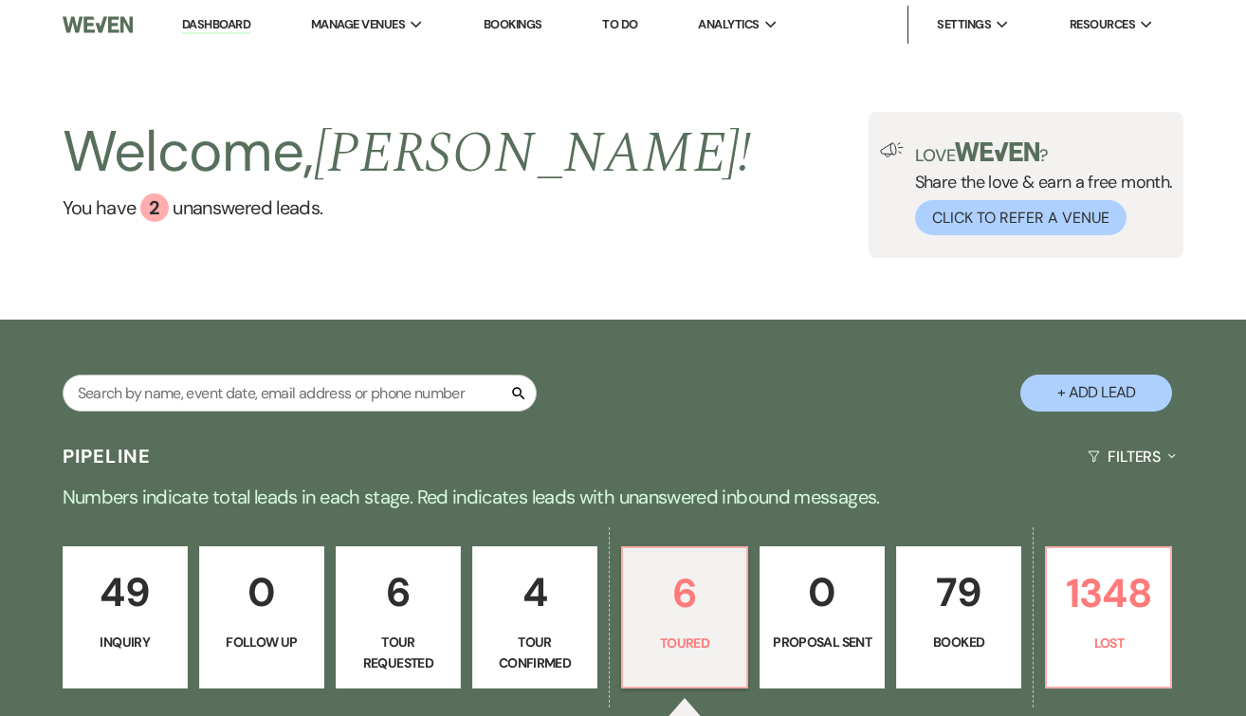
select select "5"
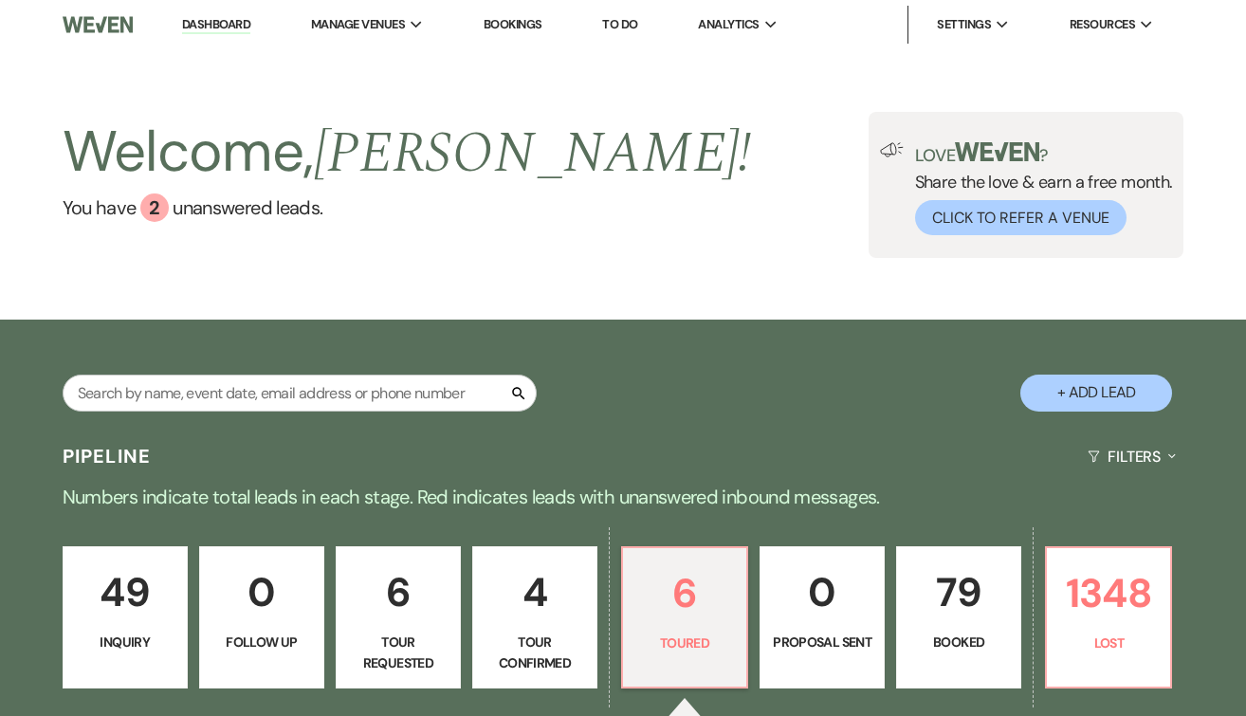
select select "5"
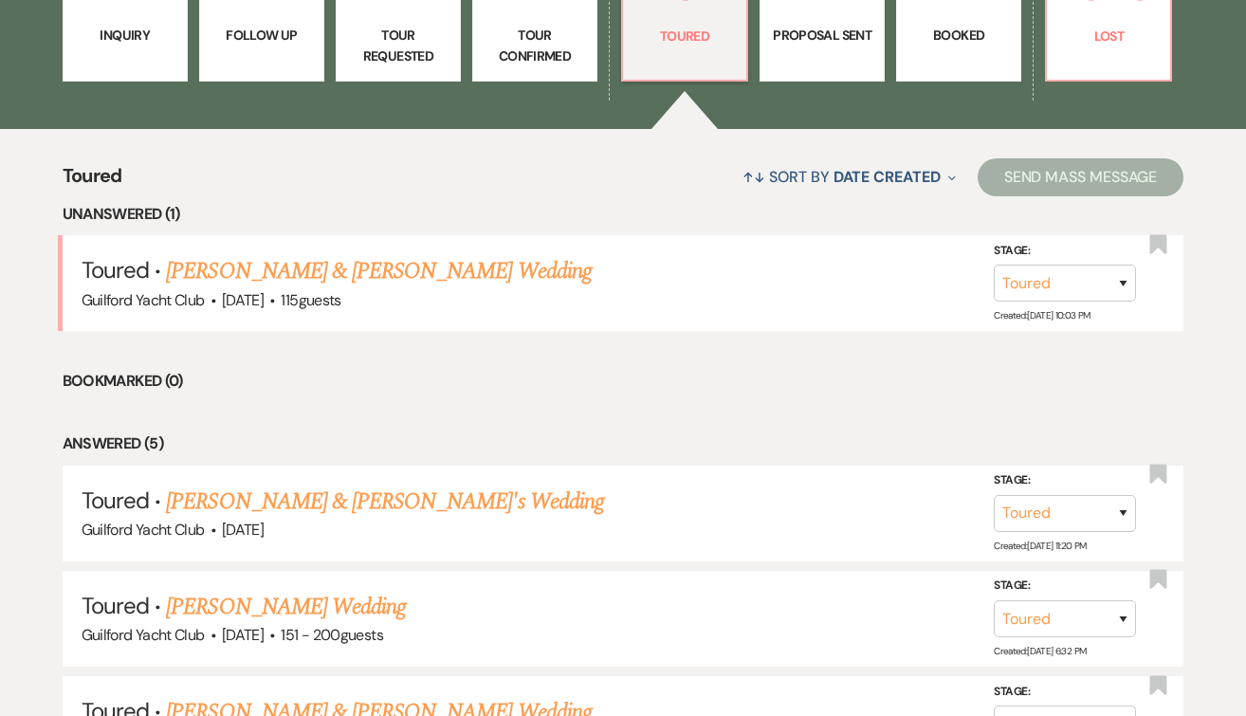
click at [339, 273] on link "[PERSON_NAME] & [PERSON_NAME] Wedding" at bounding box center [378, 271] width 425 height 34
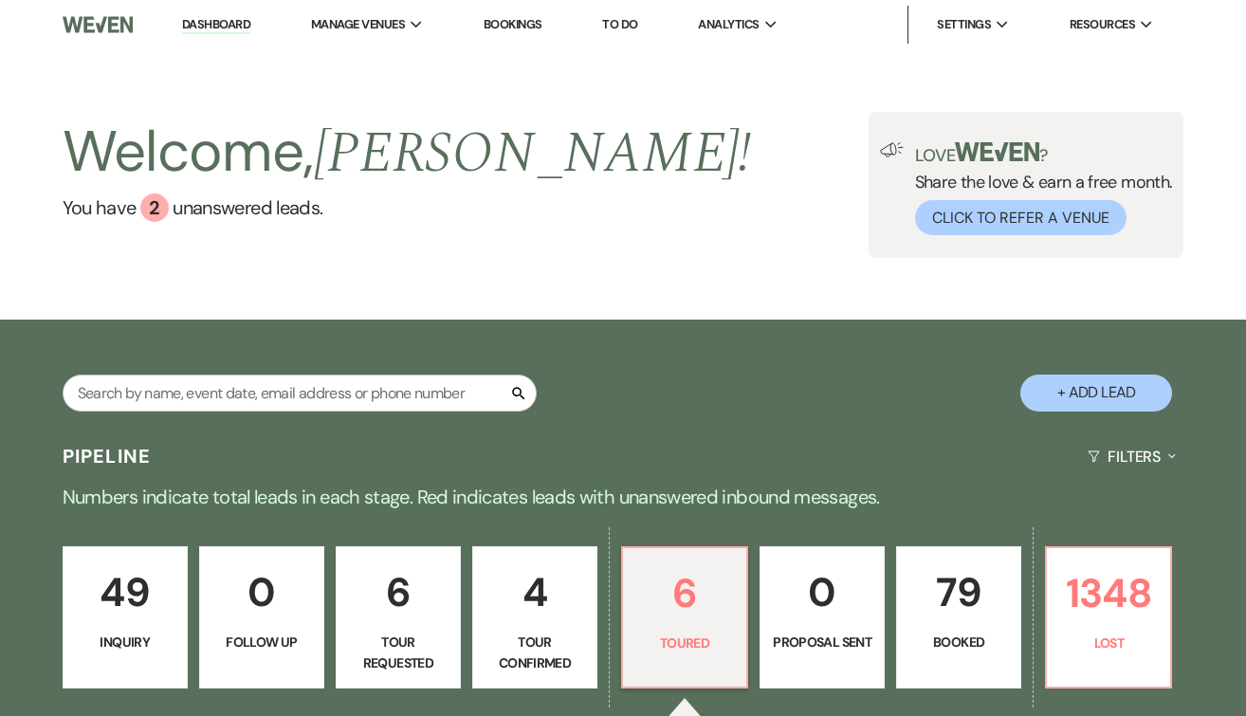
select select "5"
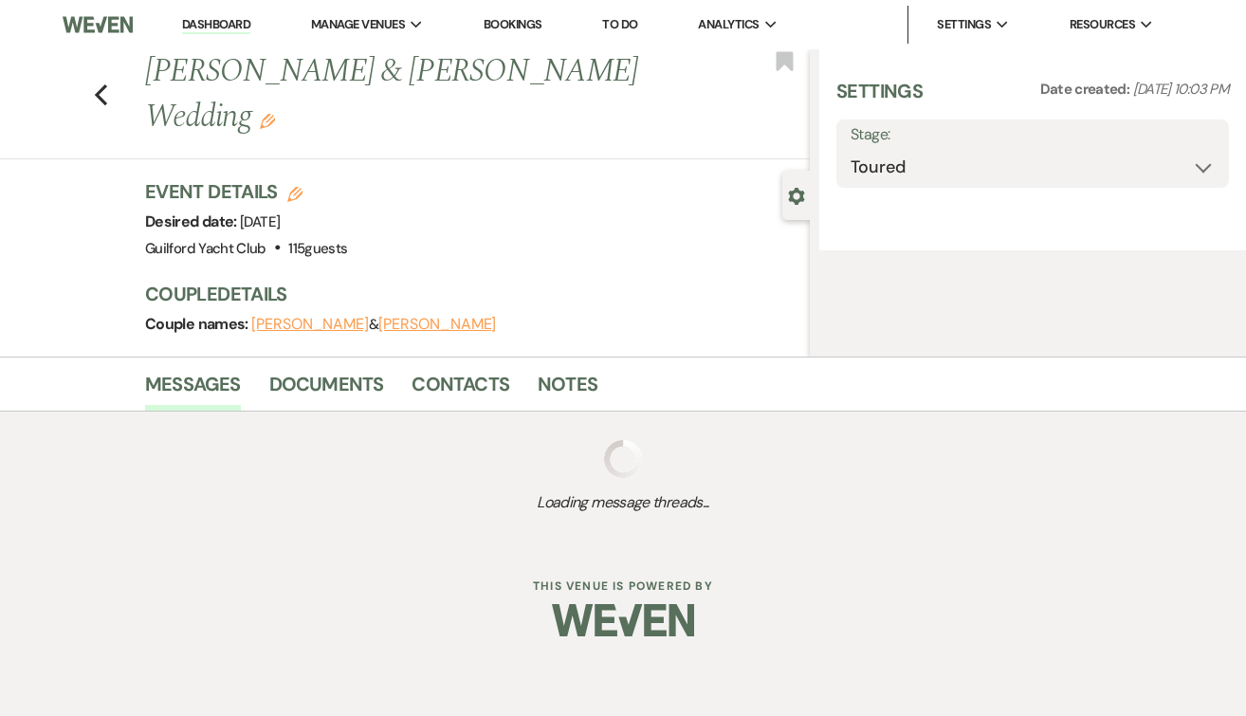
select select "5"
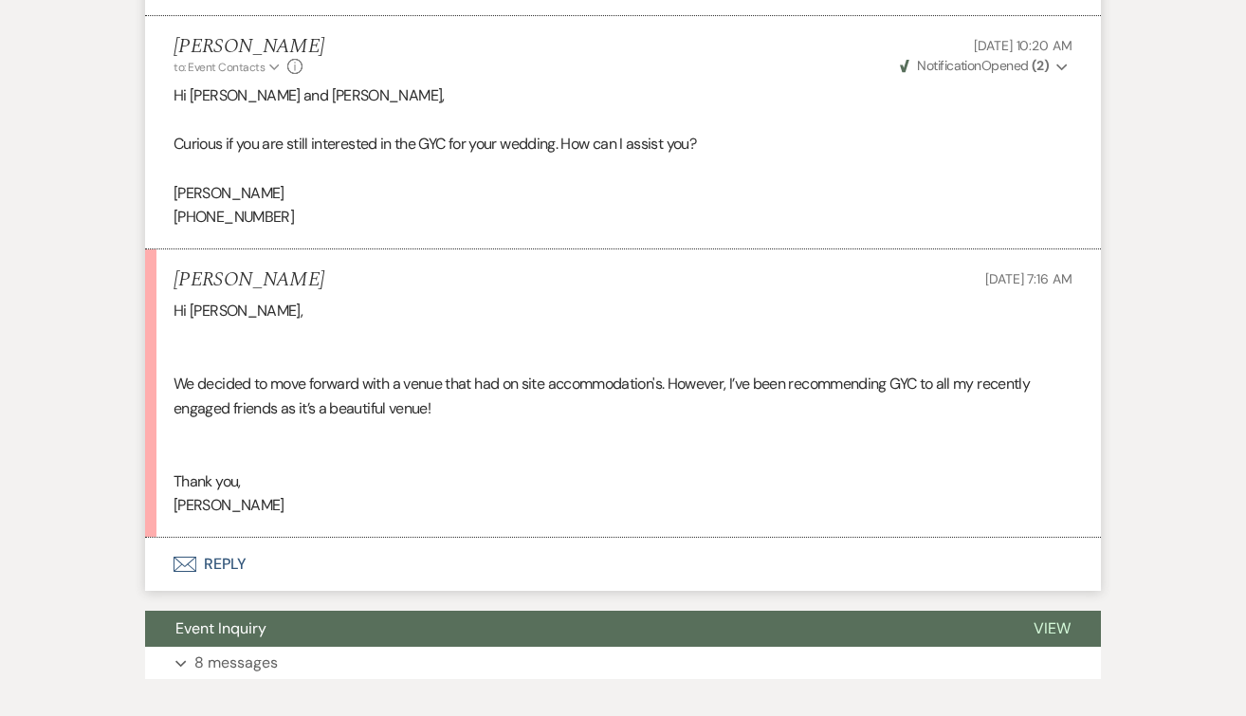
scroll to position [2055, 0]
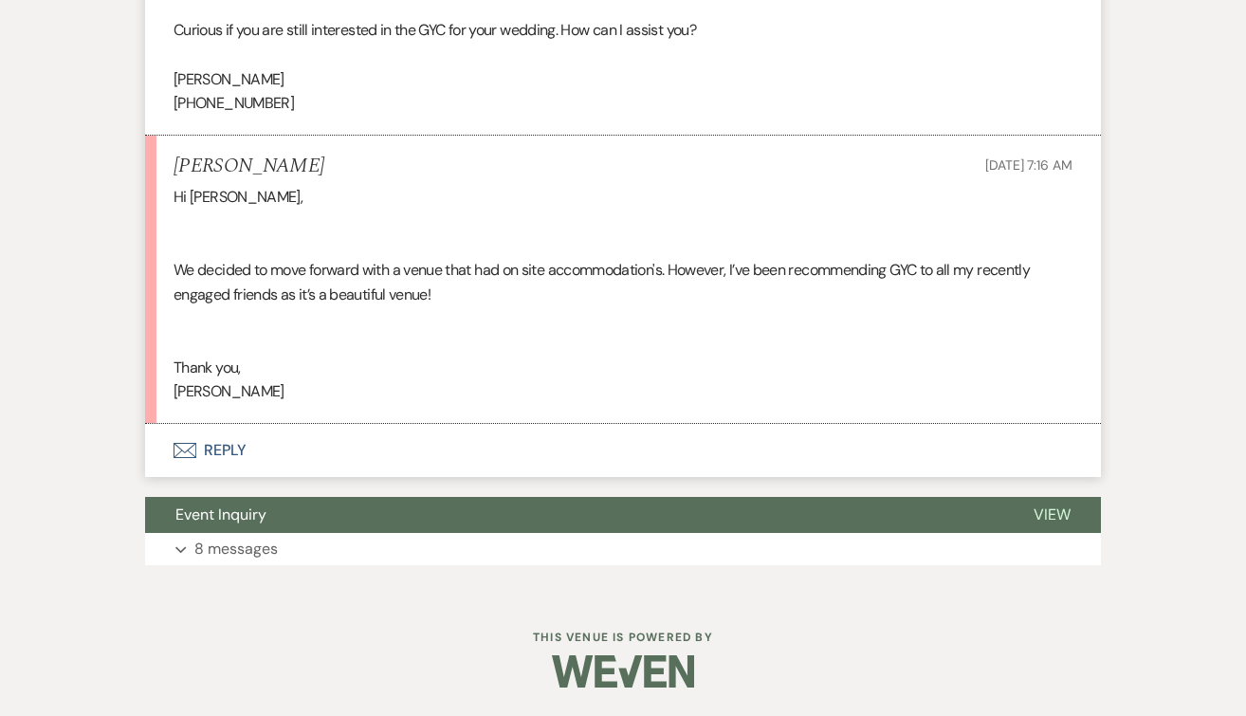
click at [238, 449] on button "Envelope Reply" at bounding box center [623, 450] width 956 height 53
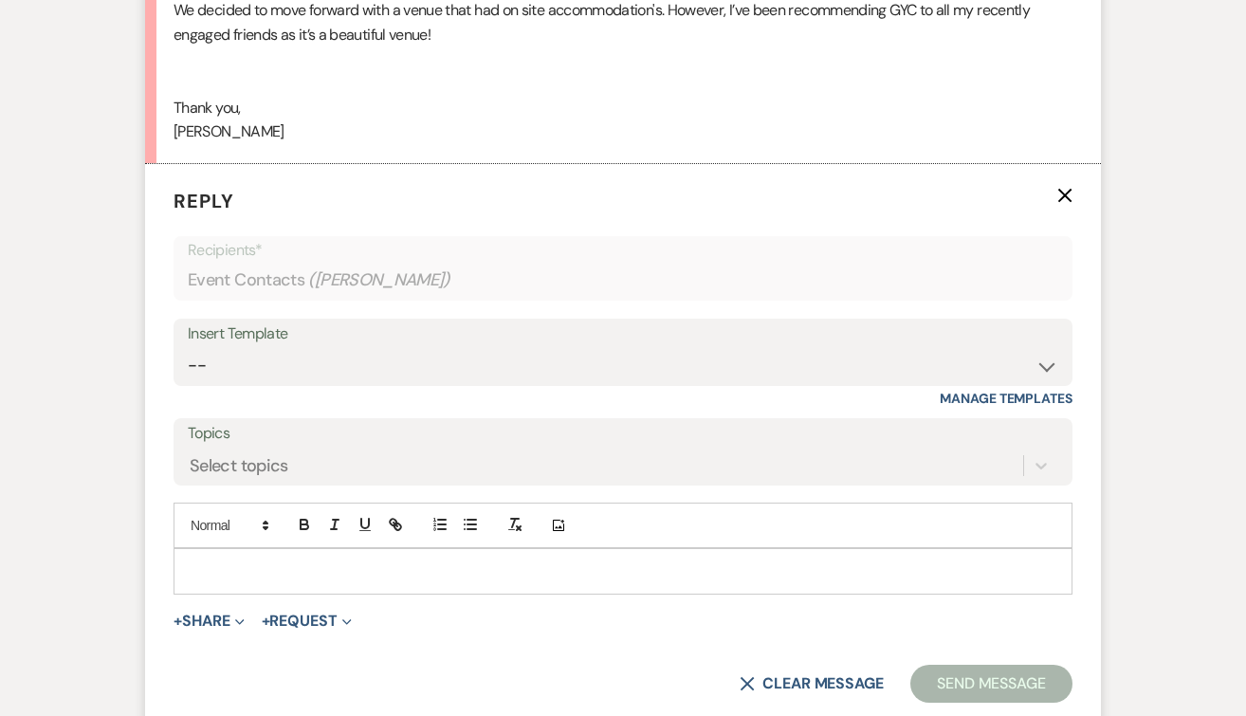
scroll to position [2317, 0]
click at [213, 555] on div at bounding box center [623, 569] width 897 height 44
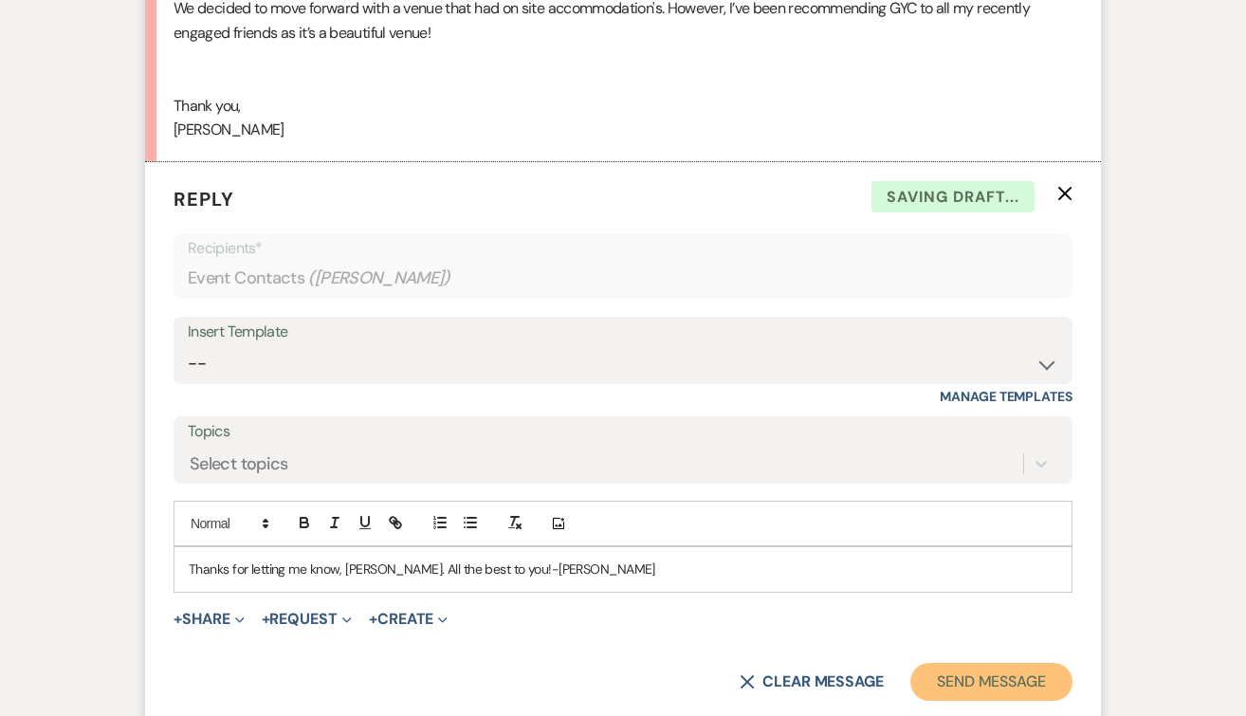
click at [965, 686] on button "Send Message" at bounding box center [991, 682] width 162 height 38
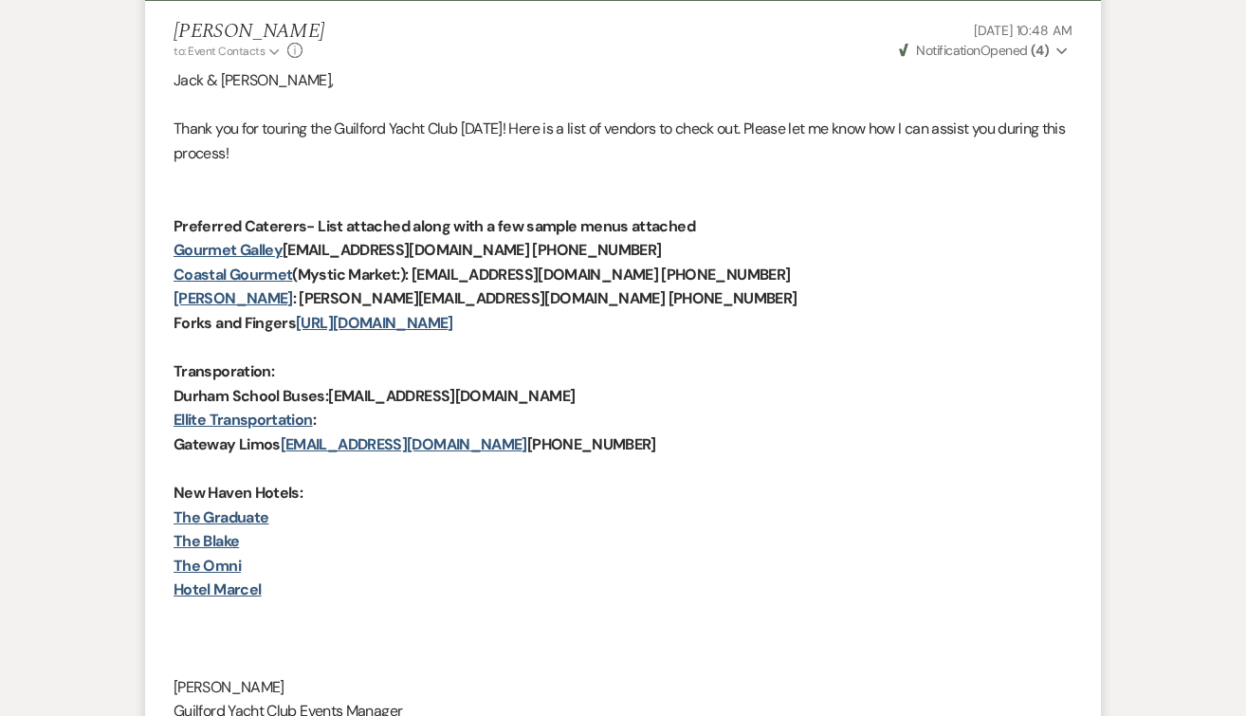
scroll to position [0, 0]
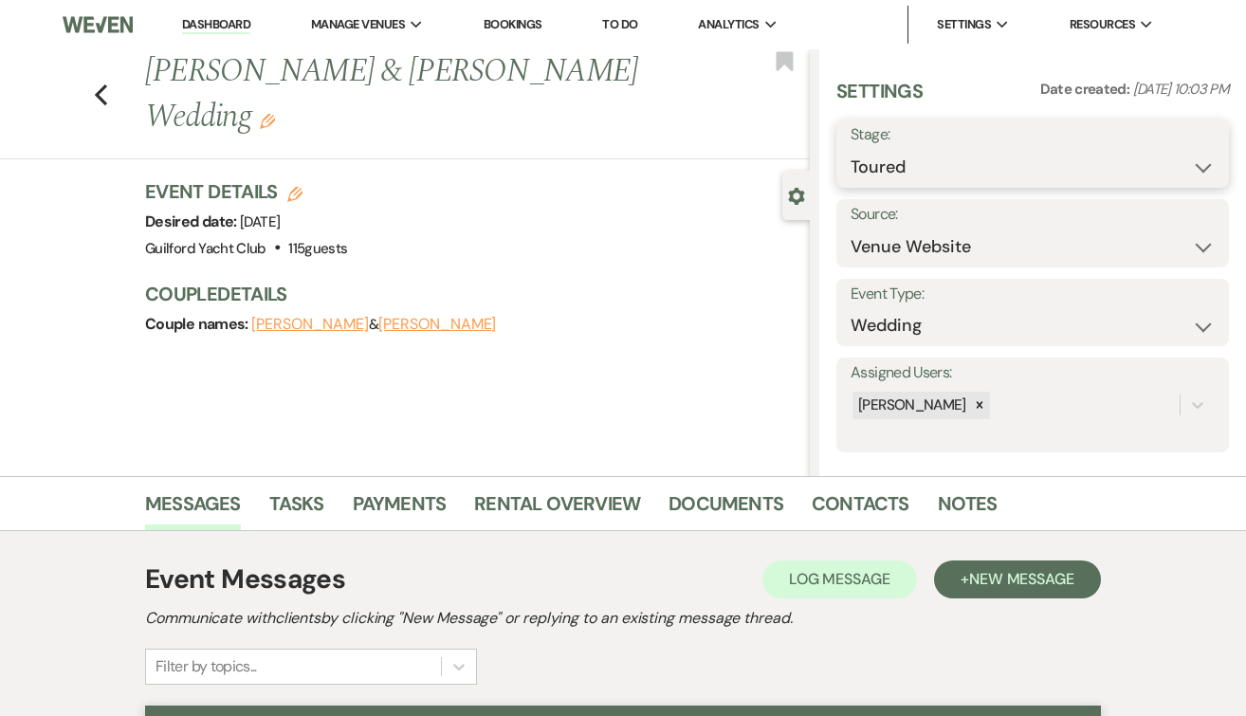
click at [887, 163] on select "Inquiry Follow Up Tour Requested Tour Confirmed Toured Proposal Sent Booked Lost" at bounding box center [1033, 167] width 364 height 37
select select "8"
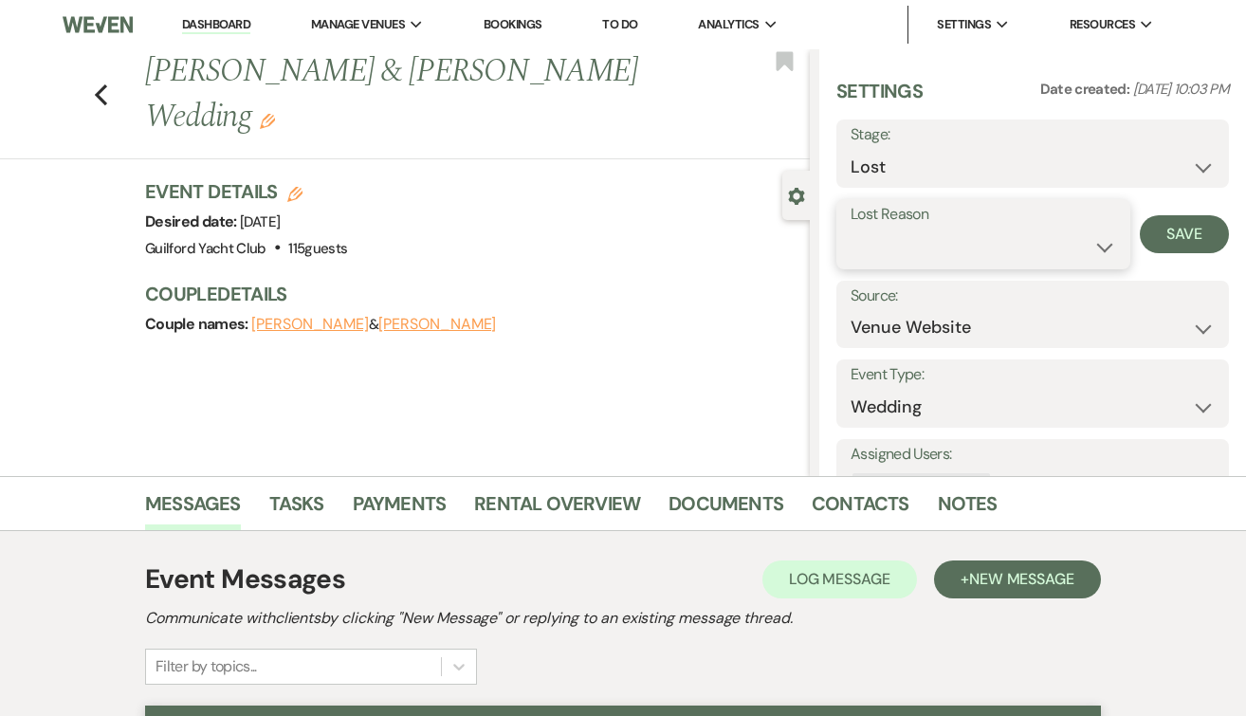
click at [887, 250] on select "Booked Elsewhere Budget Date Unavailable No Response Not a Good Match Capacity …" at bounding box center [984, 247] width 266 height 37
select select "6"
click at [1190, 237] on button "Save" at bounding box center [1184, 234] width 89 height 38
click at [101, 83] on icon "Previous" at bounding box center [101, 94] width 14 height 23
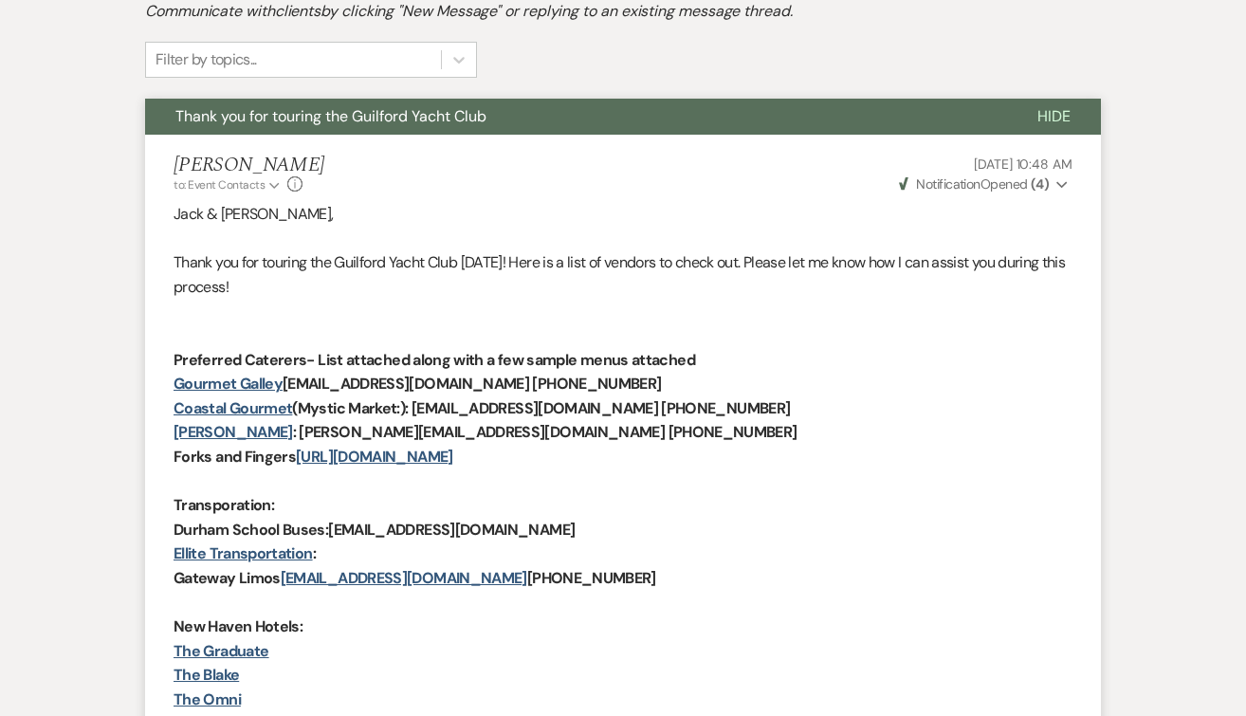
select select "5"
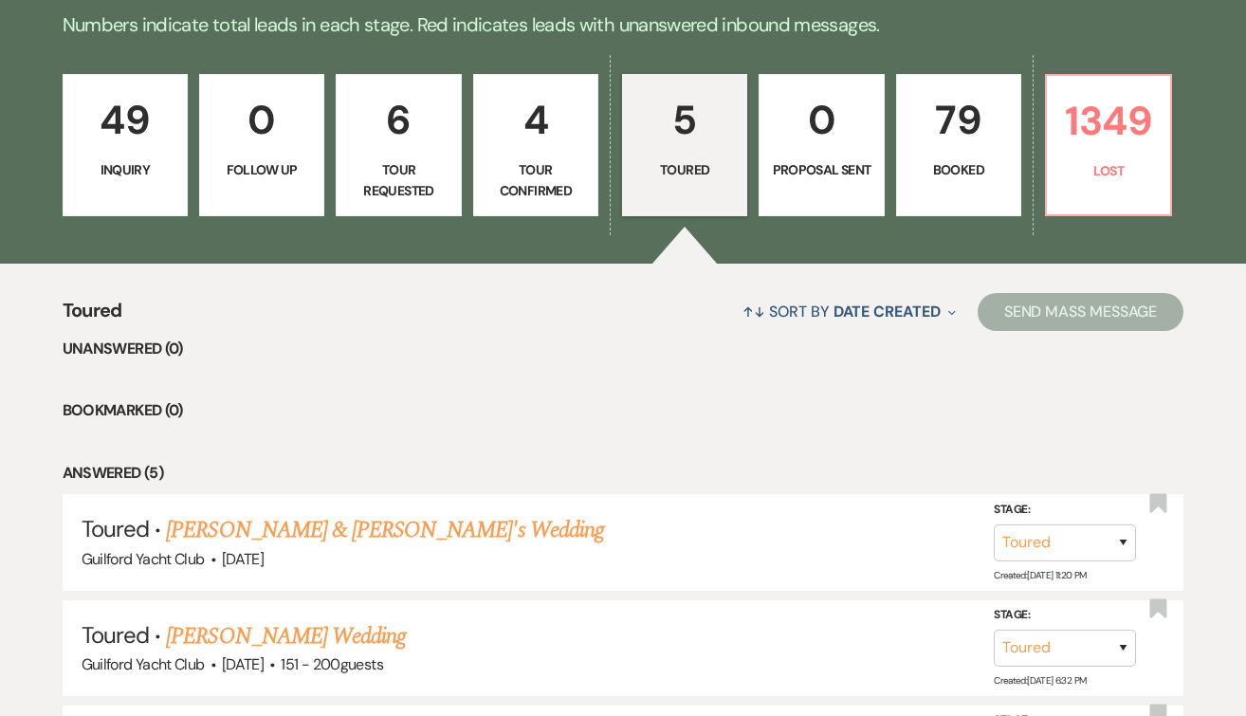
scroll to position [471, 0]
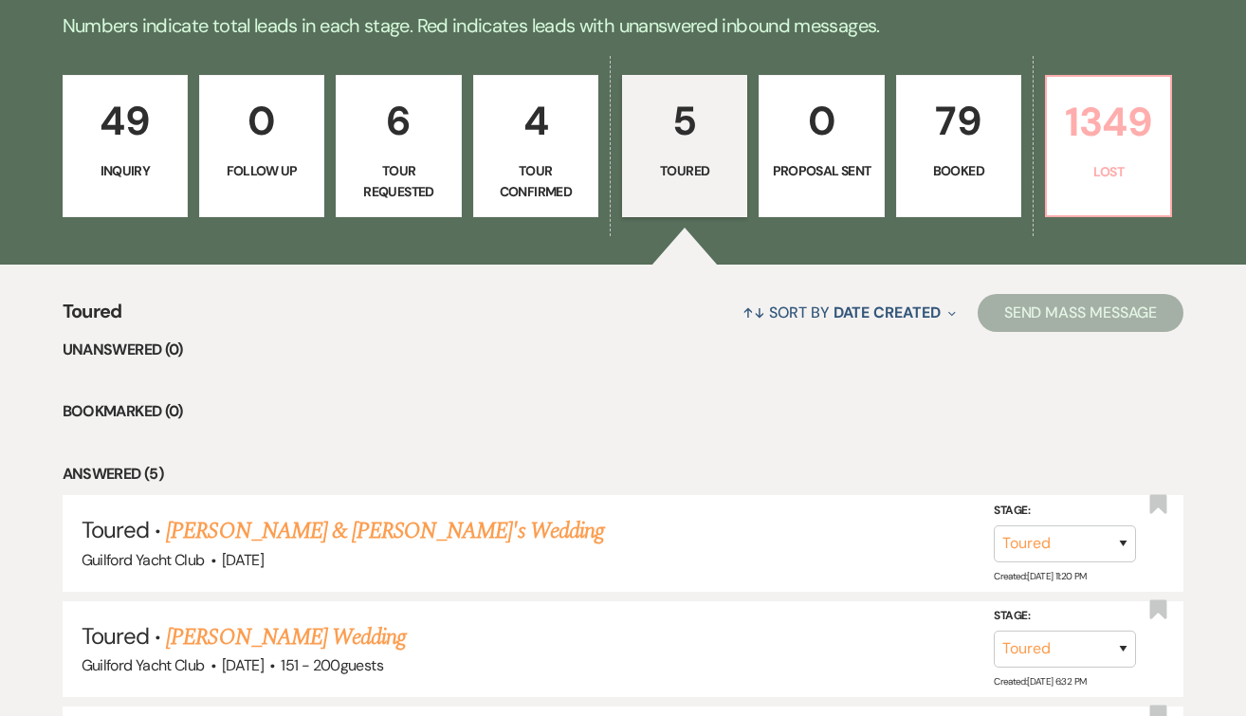
click at [1103, 137] on p "1349" at bounding box center [1108, 122] width 101 height 64
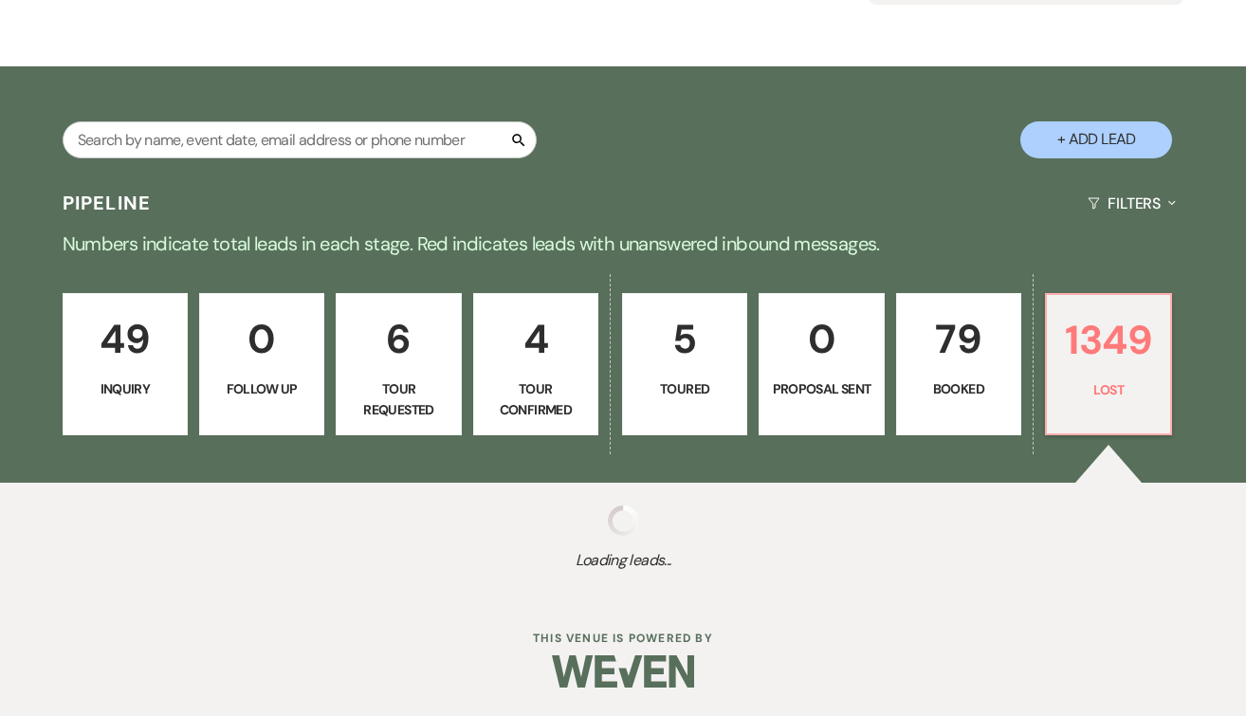
select select "8"
select select "6"
select select "8"
select select "10"
select select "8"
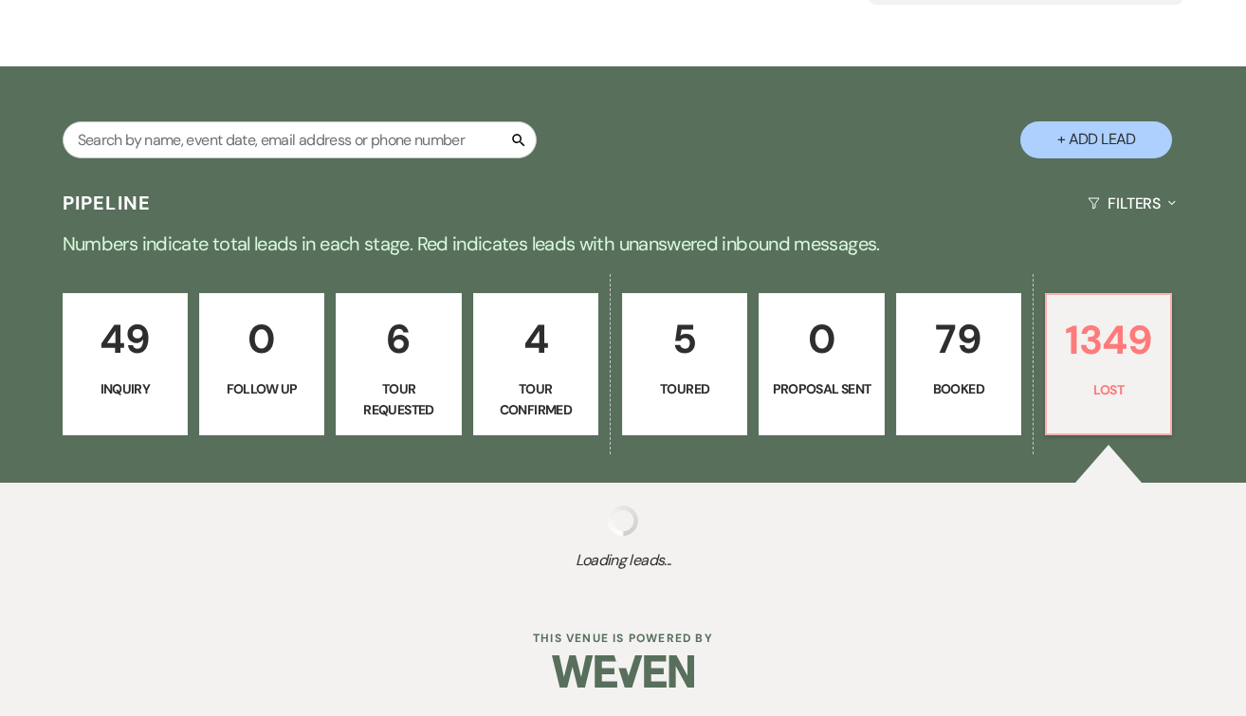
select select "9"
select select "8"
select select "7"
select select "8"
select select "6"
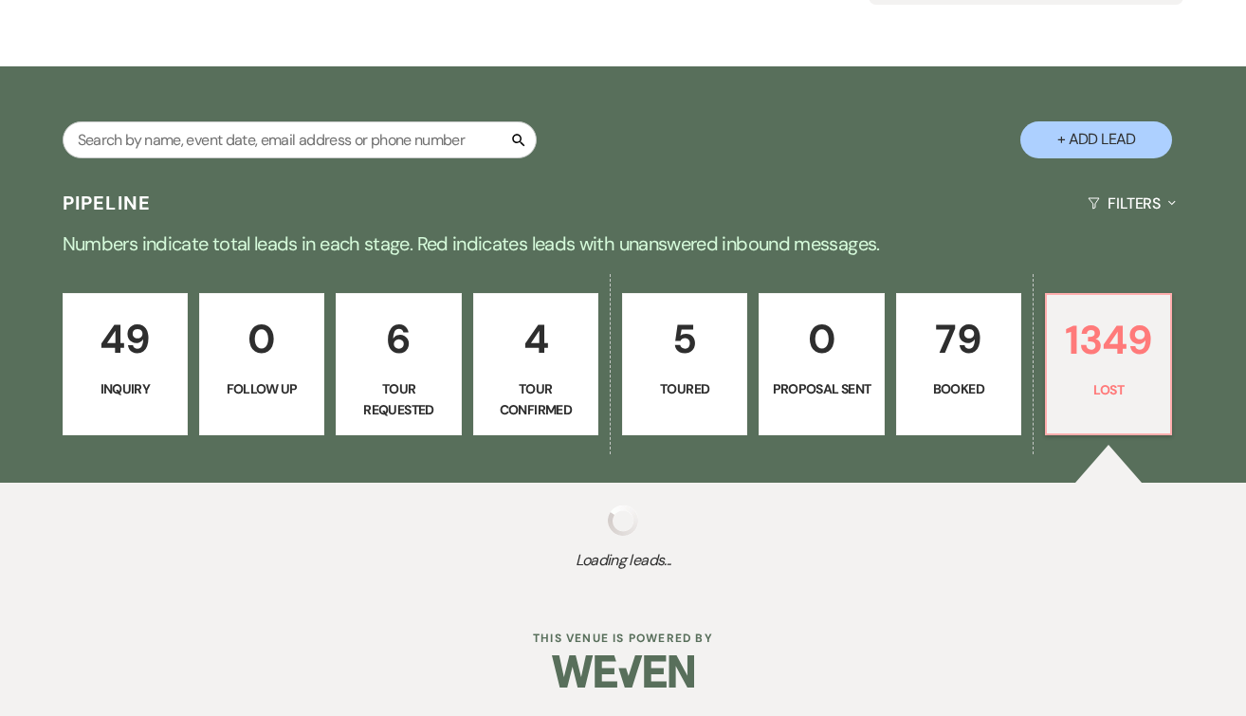
select select "8"
select select "6"
select select "8"
select select "6"
select select "8"
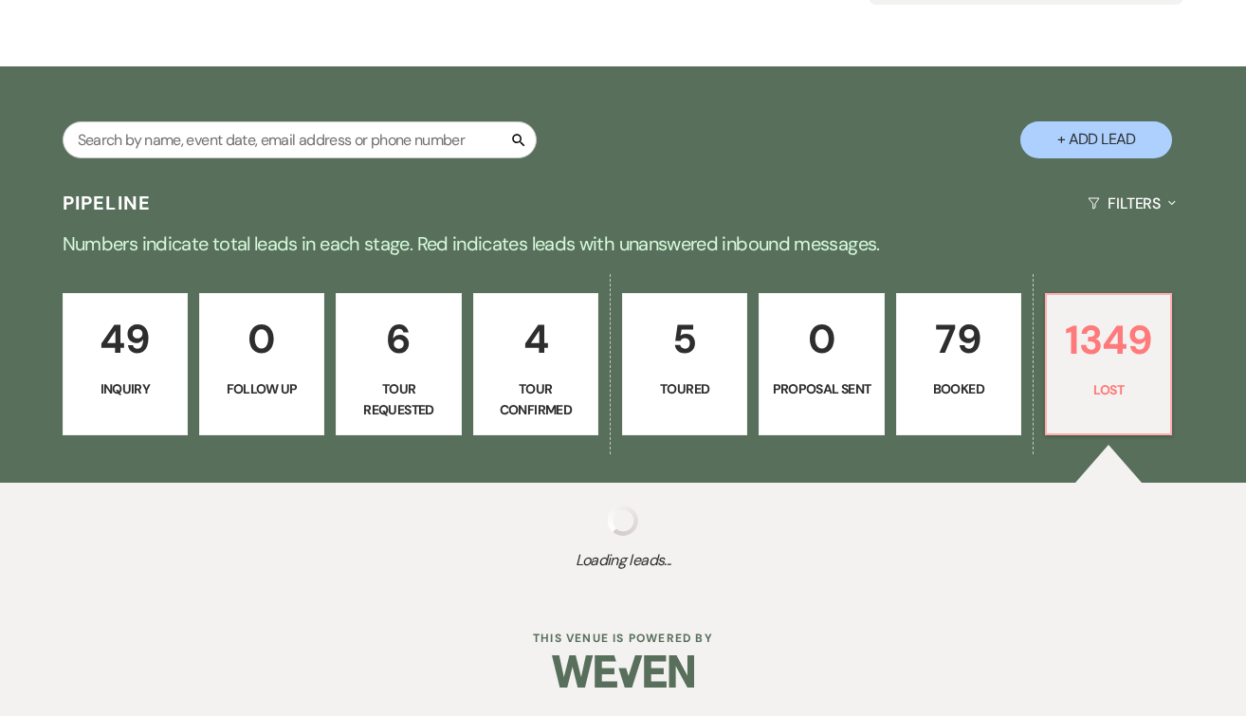
select select "7"
select select "8"
select select "6"
select select "8"
select select "10"
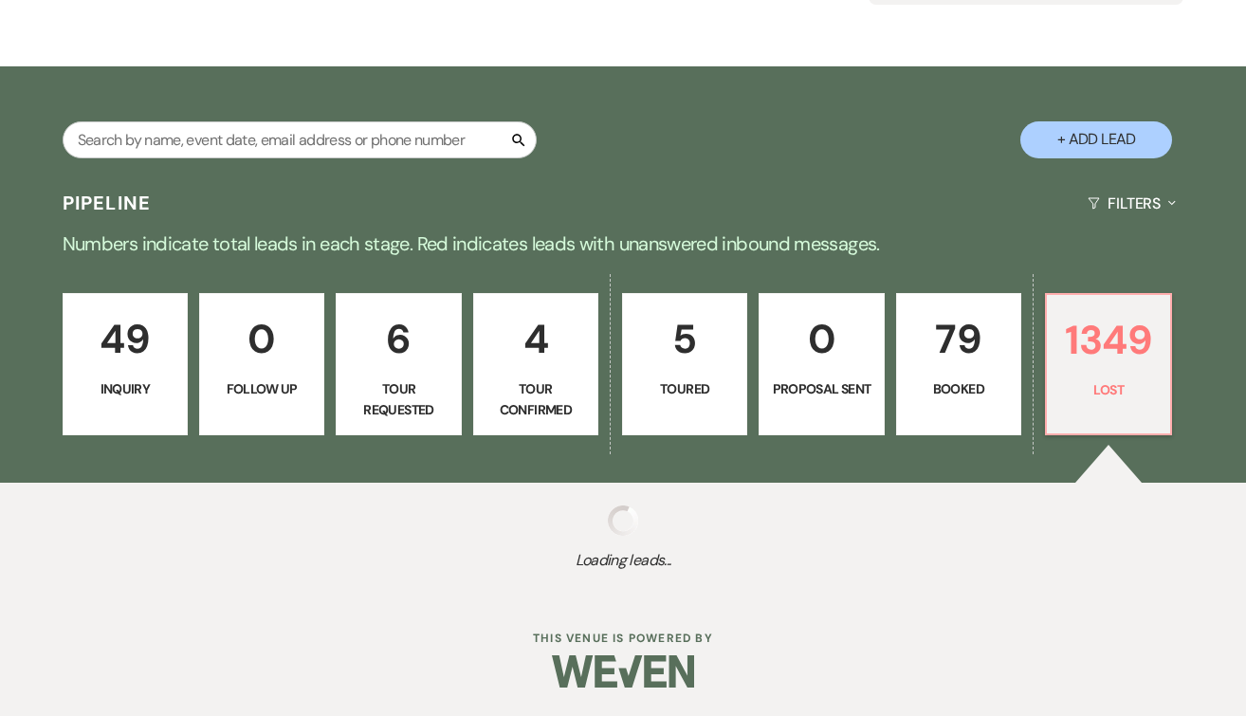
select select "8"
select select "5"
select select "8"
select select "6"
select select "8"
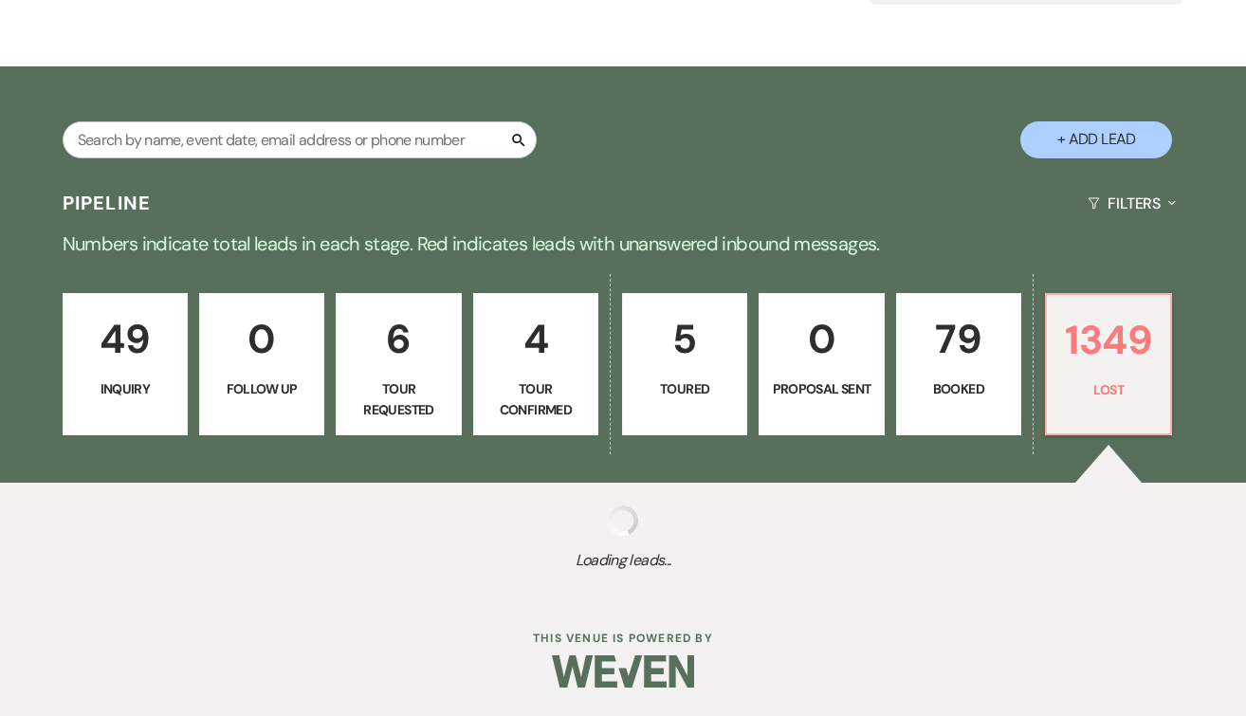
select select "5"
select select "8"
select select "5"
select select "8"
select select "5"
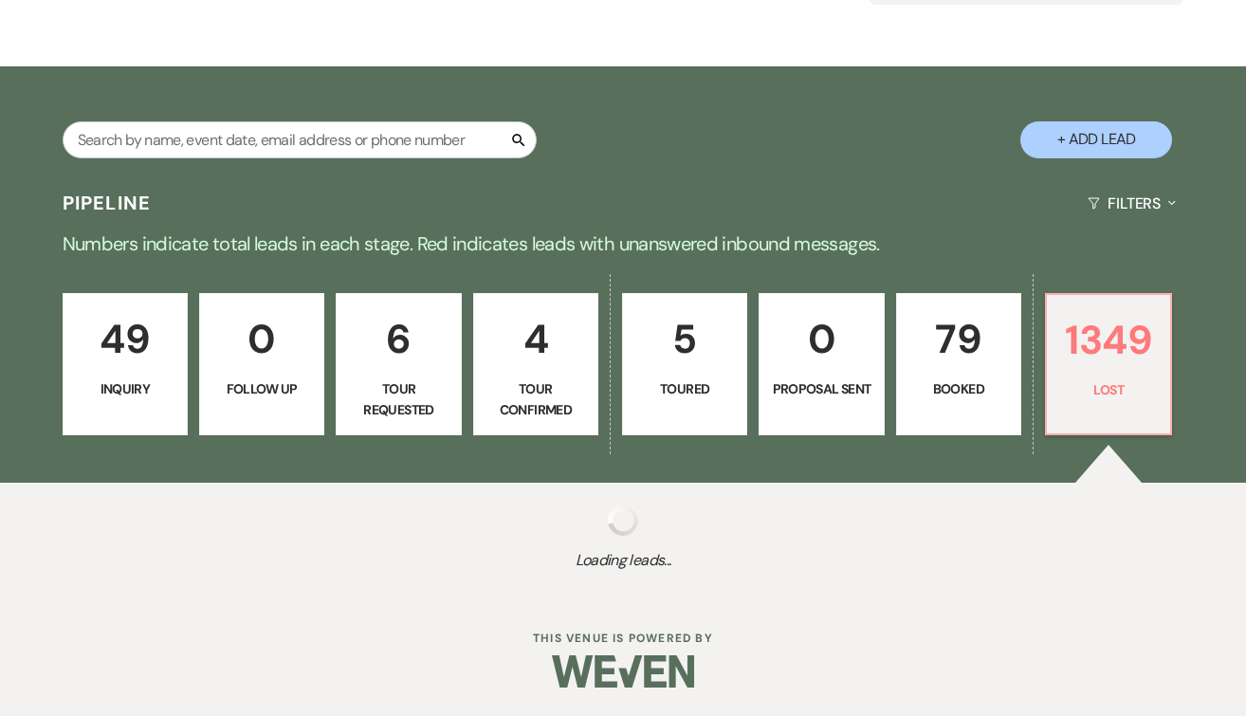
select select "8"
select select "5"
select select "8"
select select "5"
select select "8"
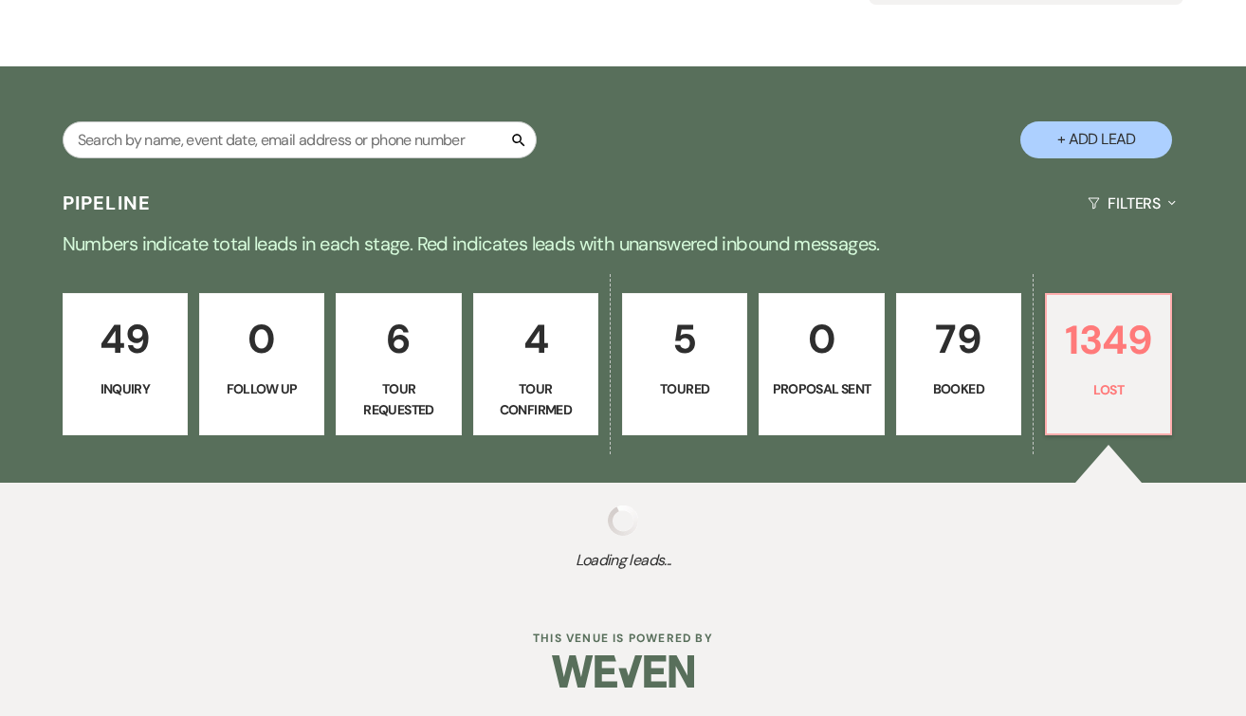
select select "7"
select select "8"
select select "6"
select select "8"
select select "5"
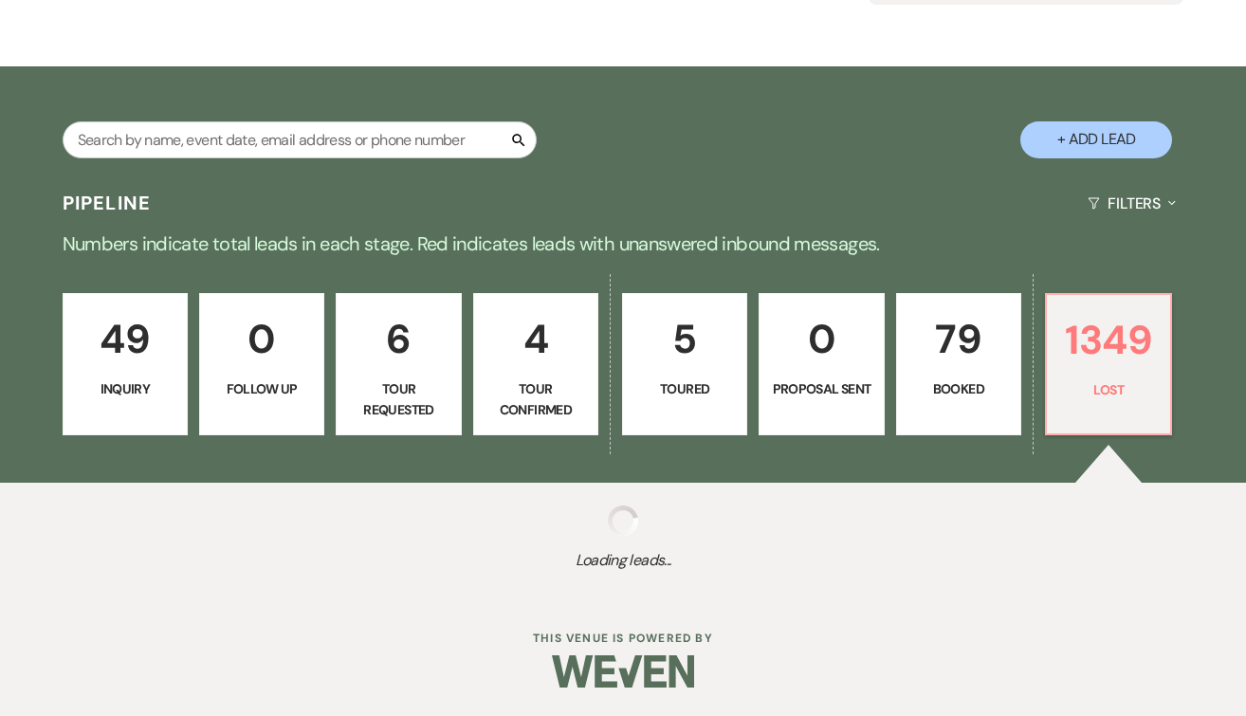
select select "8"
select select "5"
select select "8"
select select "5"
select select "8"
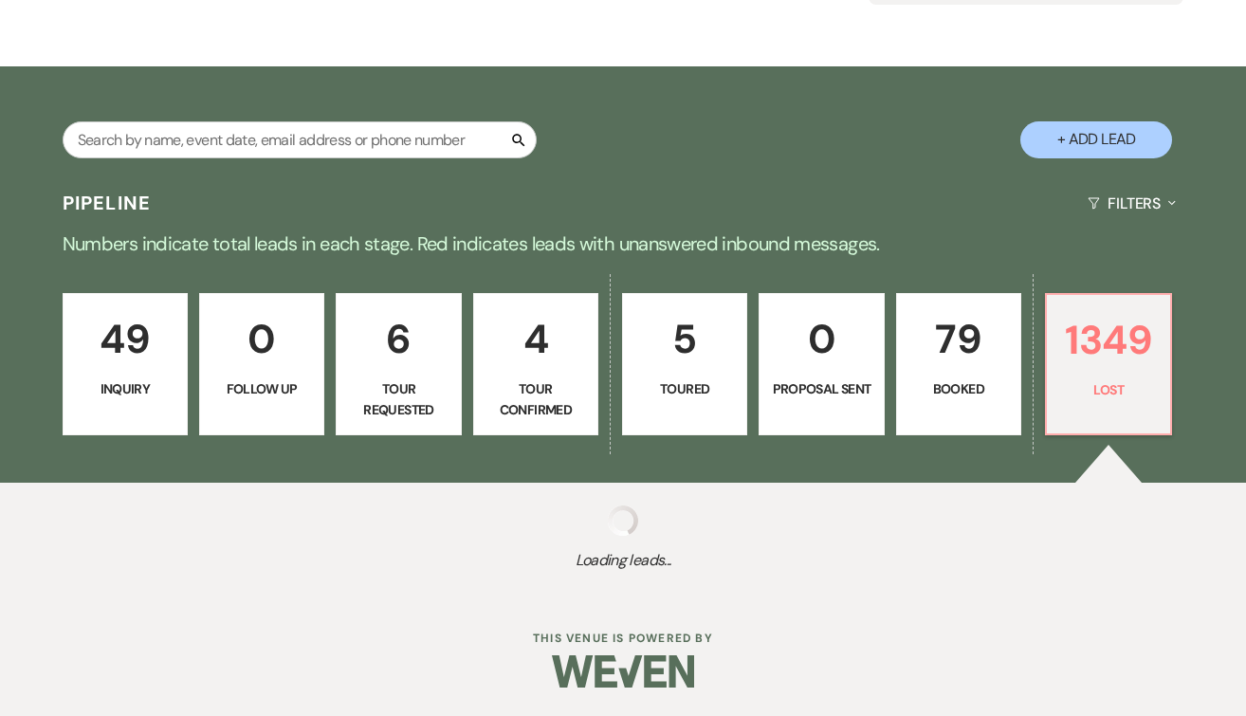
select select "10"
select select "8"
select select "5"
select select "8"
select select "7"
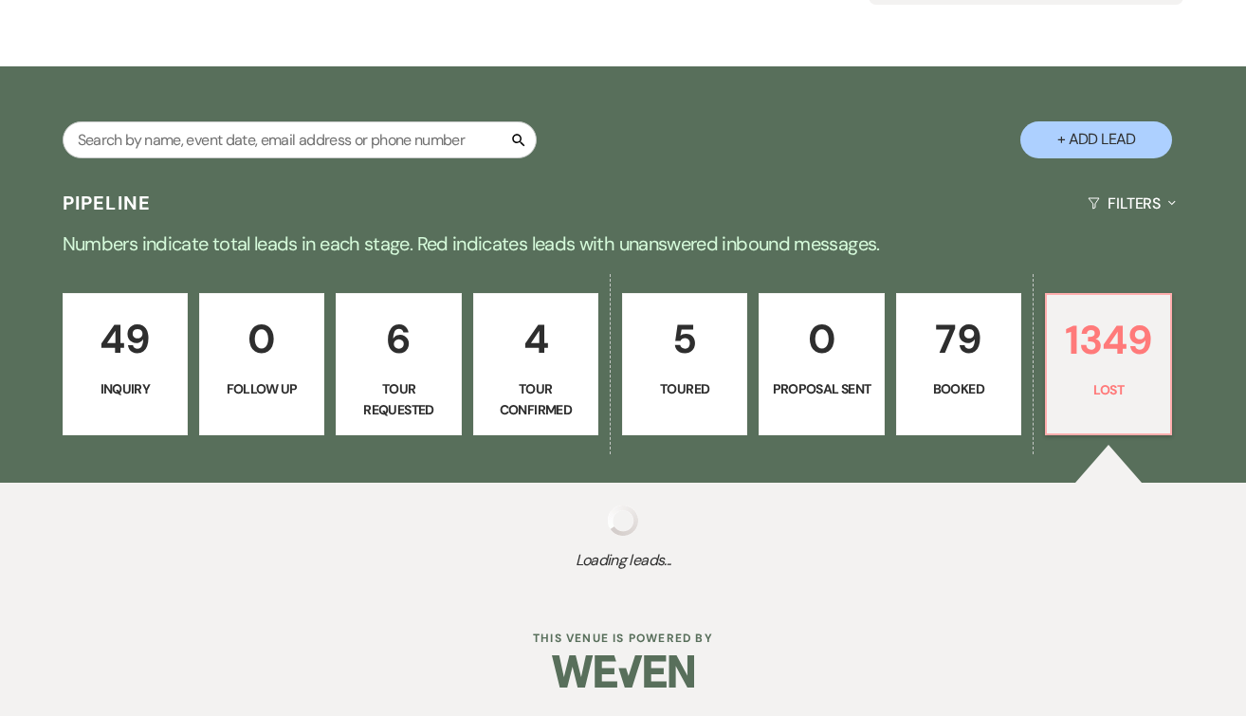
select select "8"
select select "5"
select select "8"
select select "5"
select select "8"
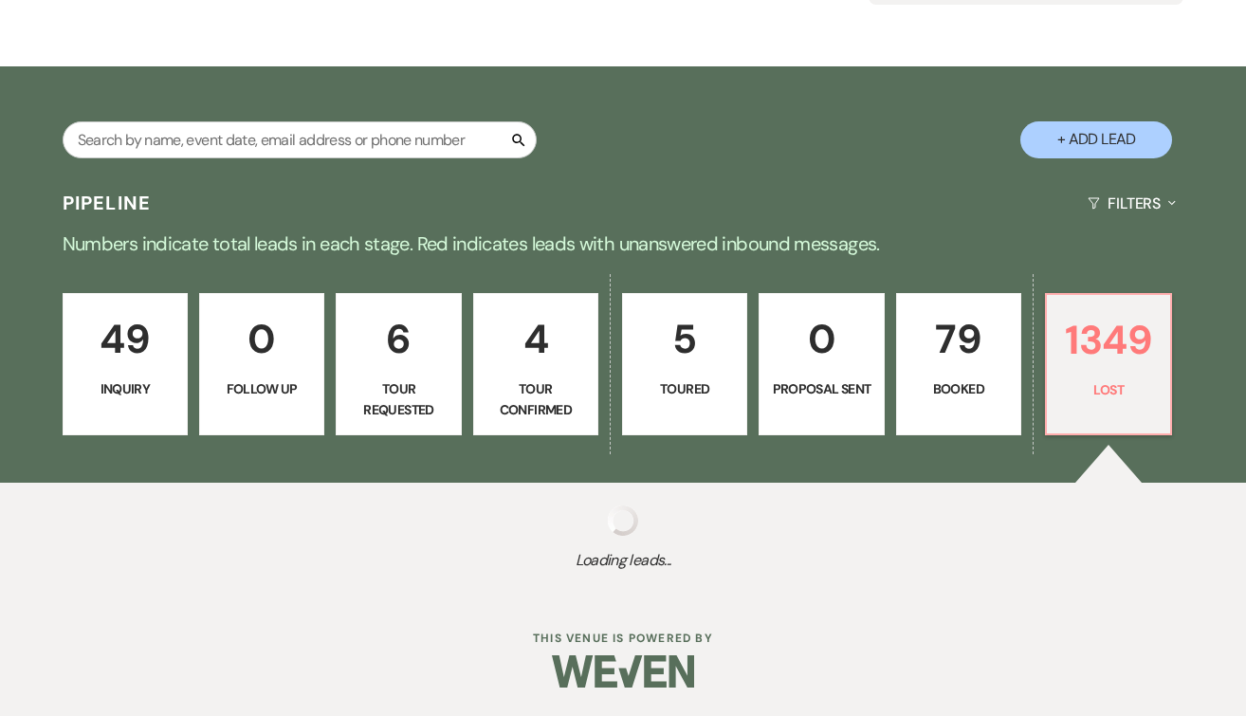
select select "5"
select select "8"
select select "5"
select select "8"
select select "5"
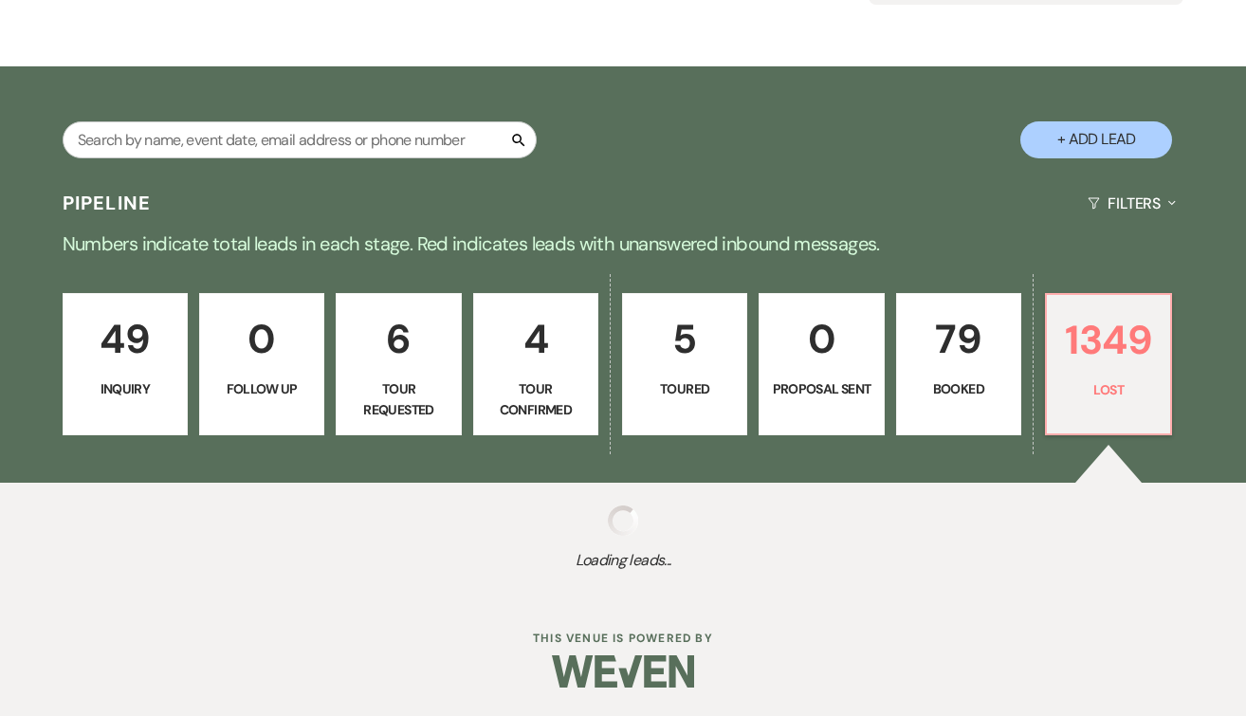
select select "8"
select select "5"
select select "8"
select select "5"
select select "8"
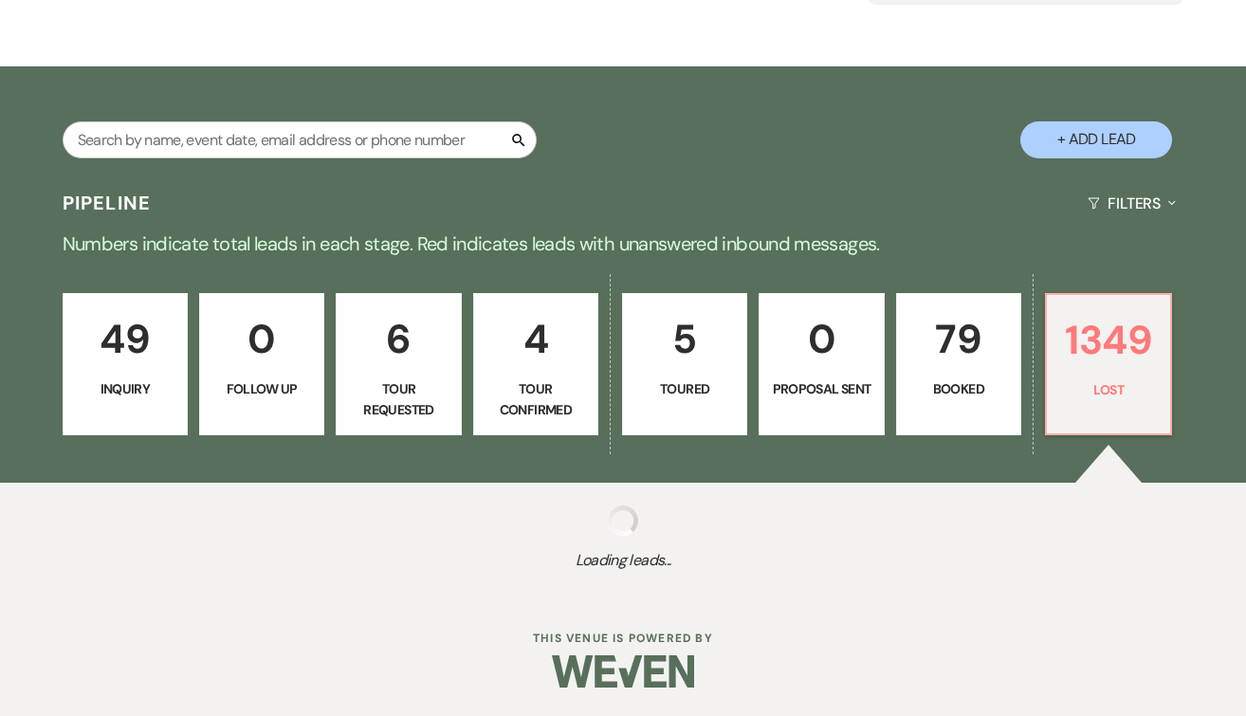
select select "5"
select select "8"
select select "5"
select select "8"
select select "5"
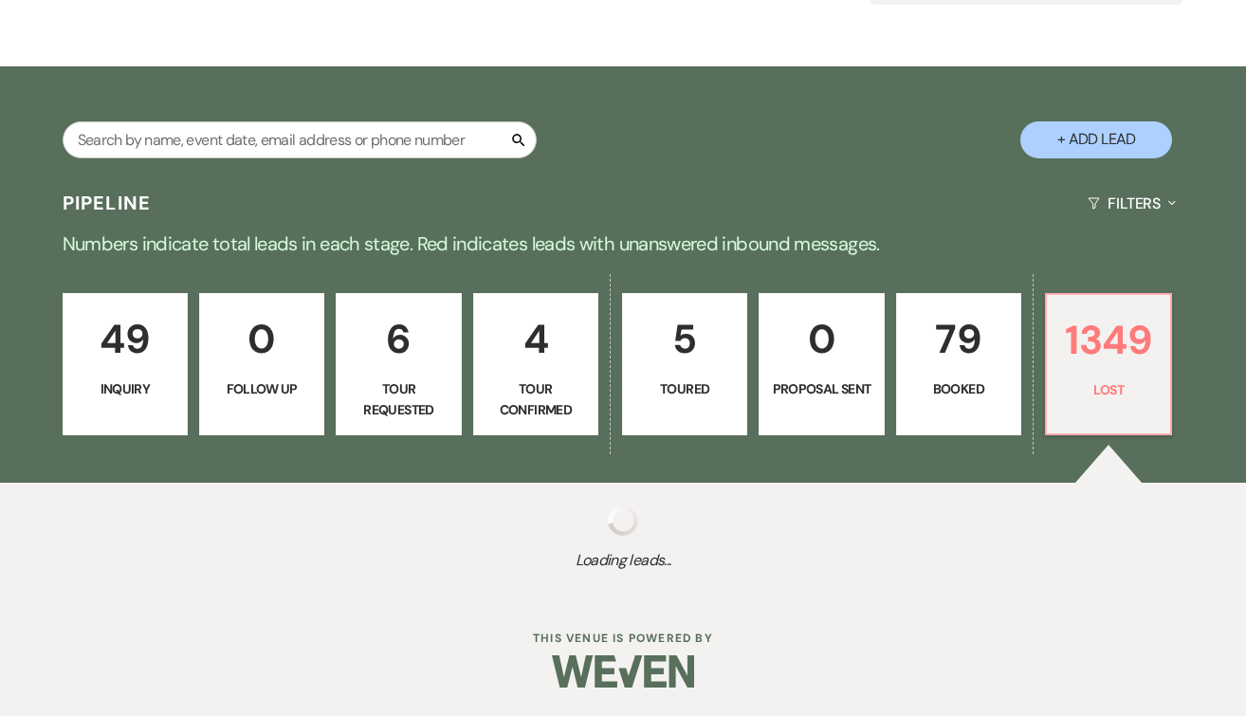
select select "8"
select select "5"
select select "8"
select select "5"
select select "8"
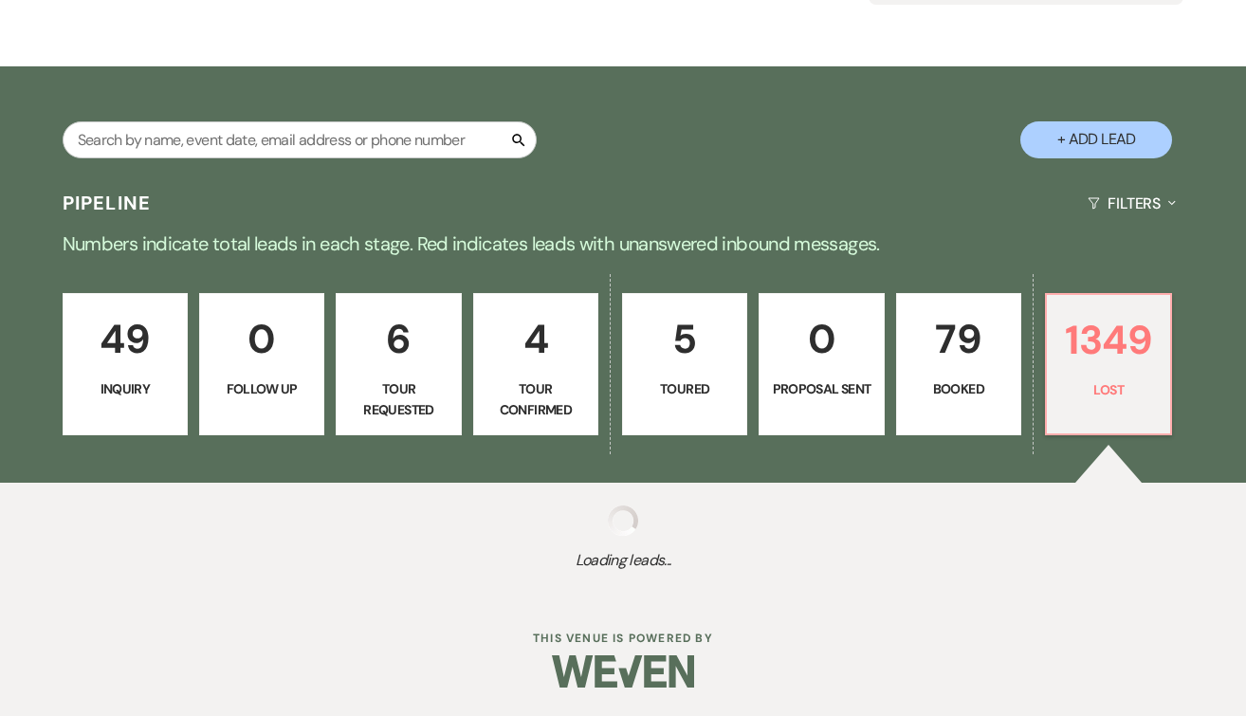
select select "10"
select select "8"
select select "5"
select select "8"
select select "5"
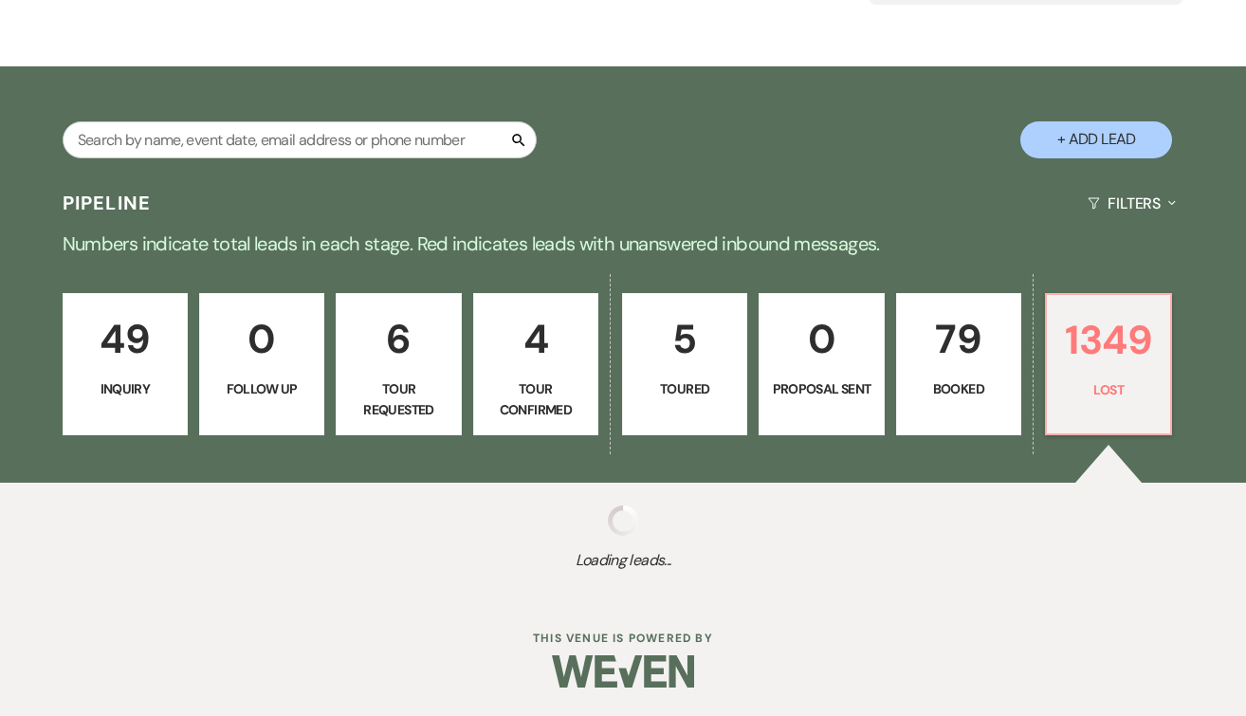
select select "8"
select select "6"
select select "8"
select select "6"
select select "8"
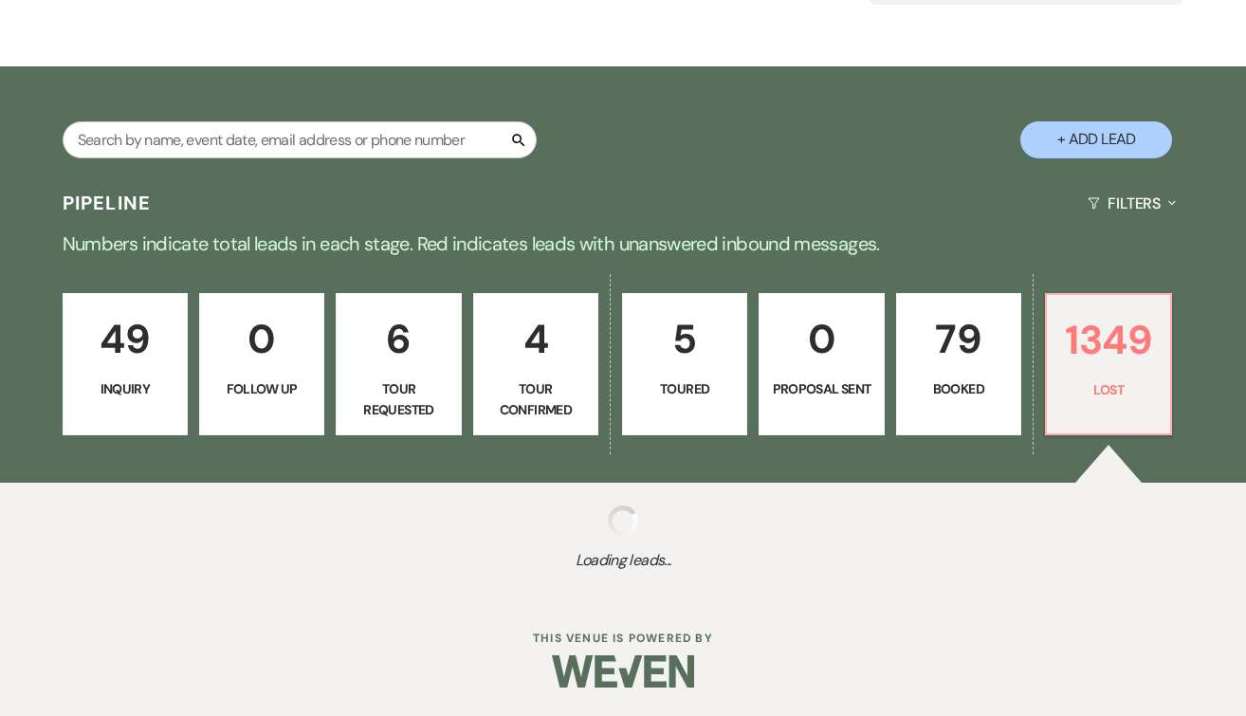
select select "5"
select select "8"
select select "5"
select select "8"
select select "5"
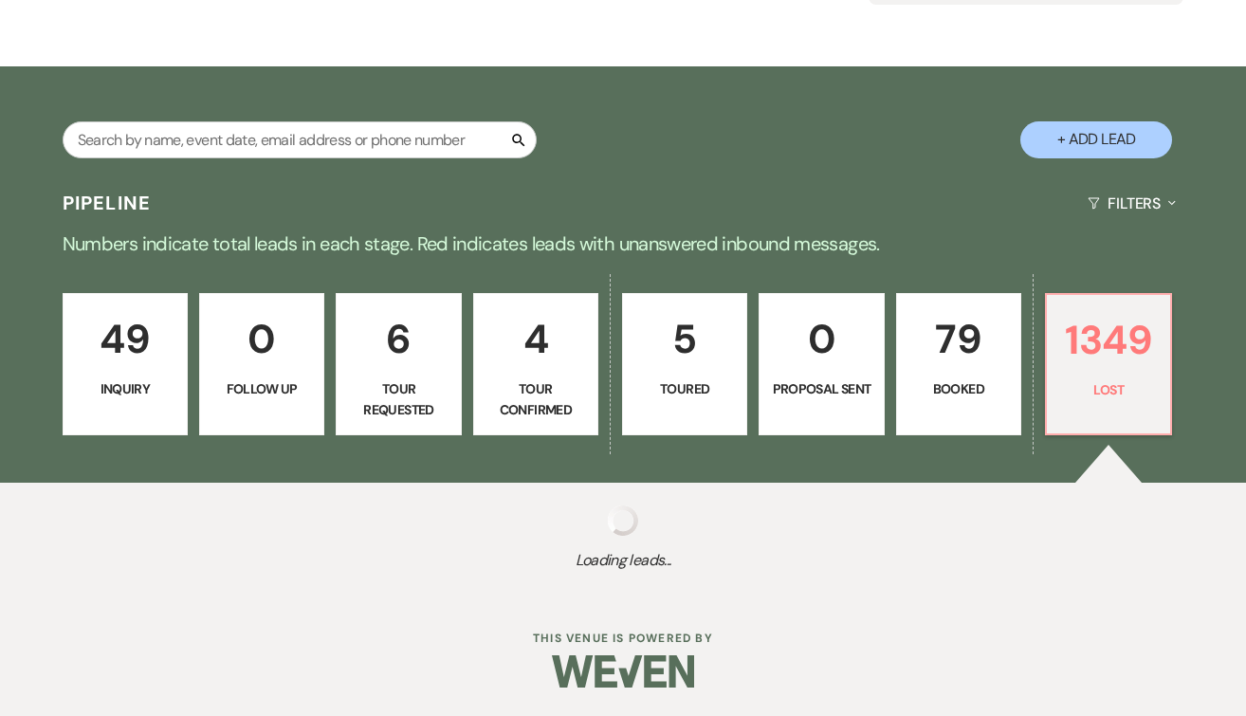
select select "8"
select select "7"
select select "8"
select select "5"
select select "8"
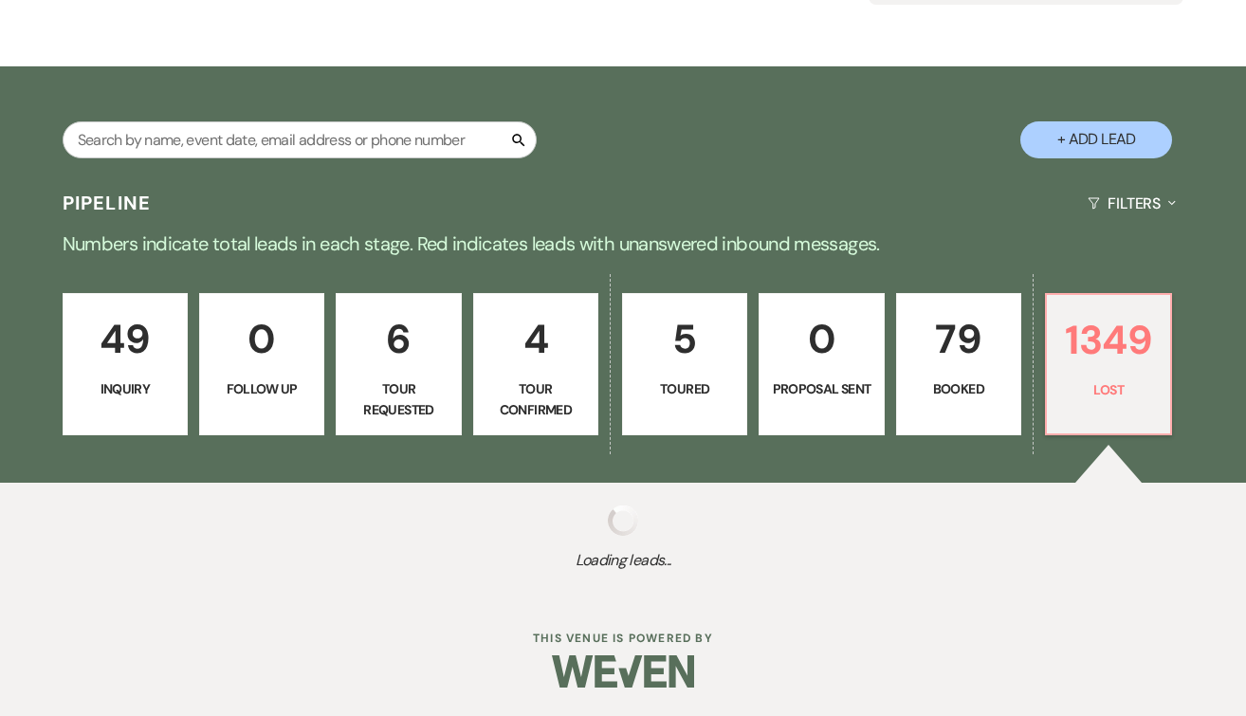
select select "5"
select select "8"
select select "5"
select select "8"
select select "5"
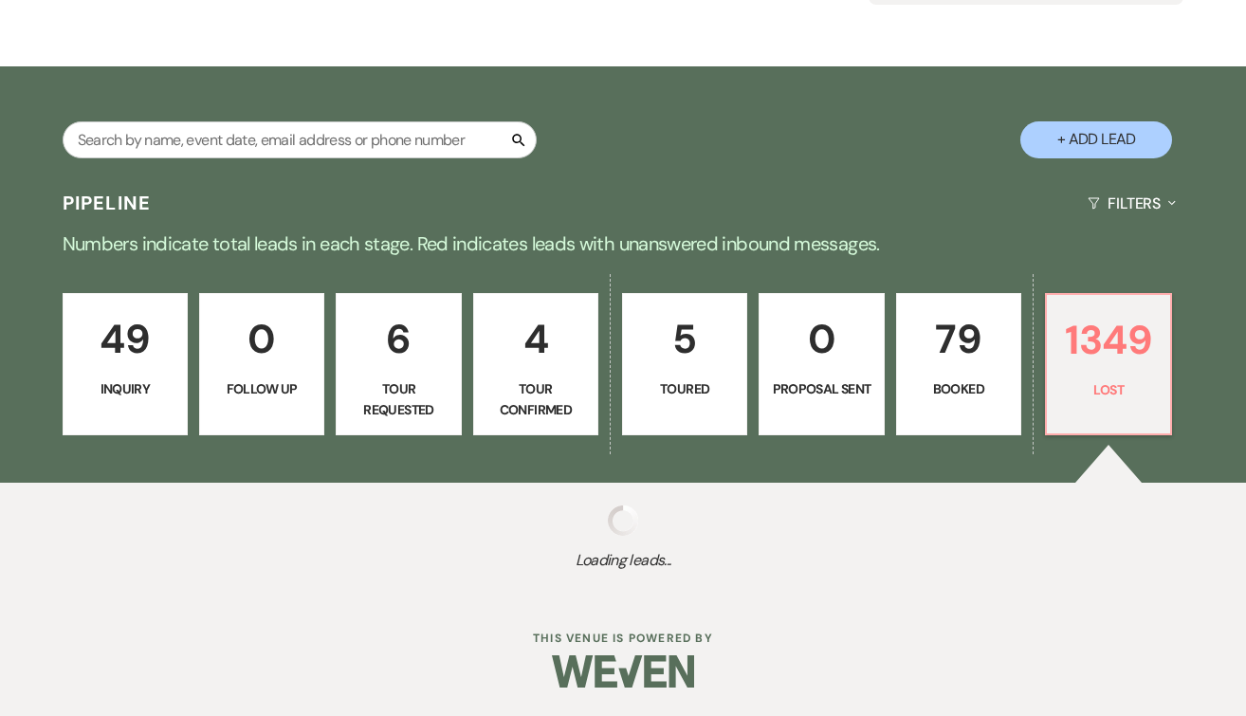
select select "8"
select select "6"
select select "8"
select select "6"
select select "8"
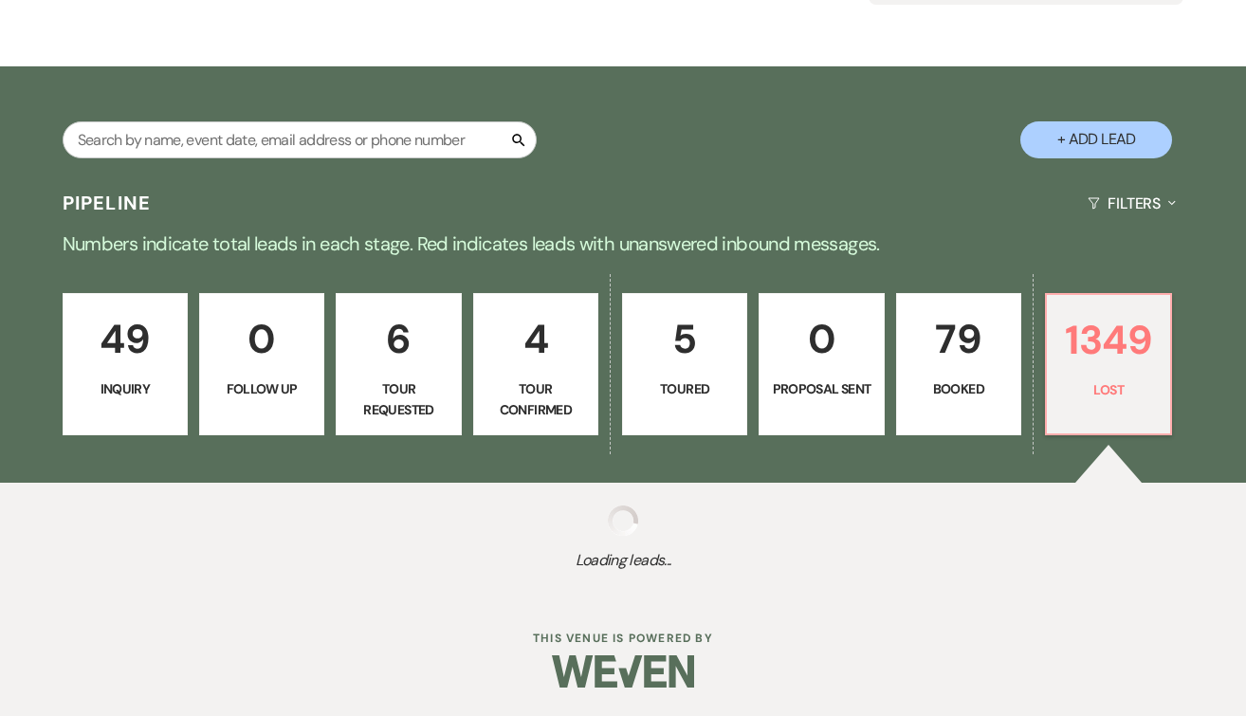
select select "5"
select select "8"
select select "5"
select select "8"
select select "5"
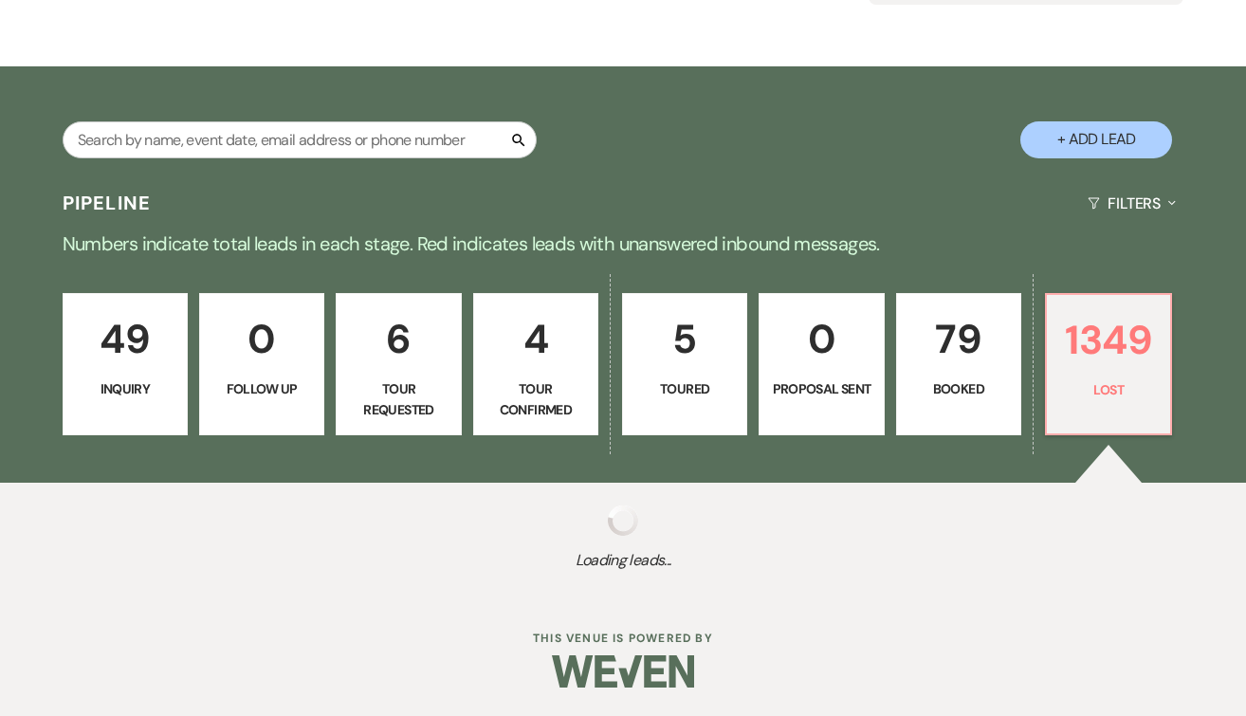
select select "8"
select select "5"
select select "8"
select select "5"
select select "8"
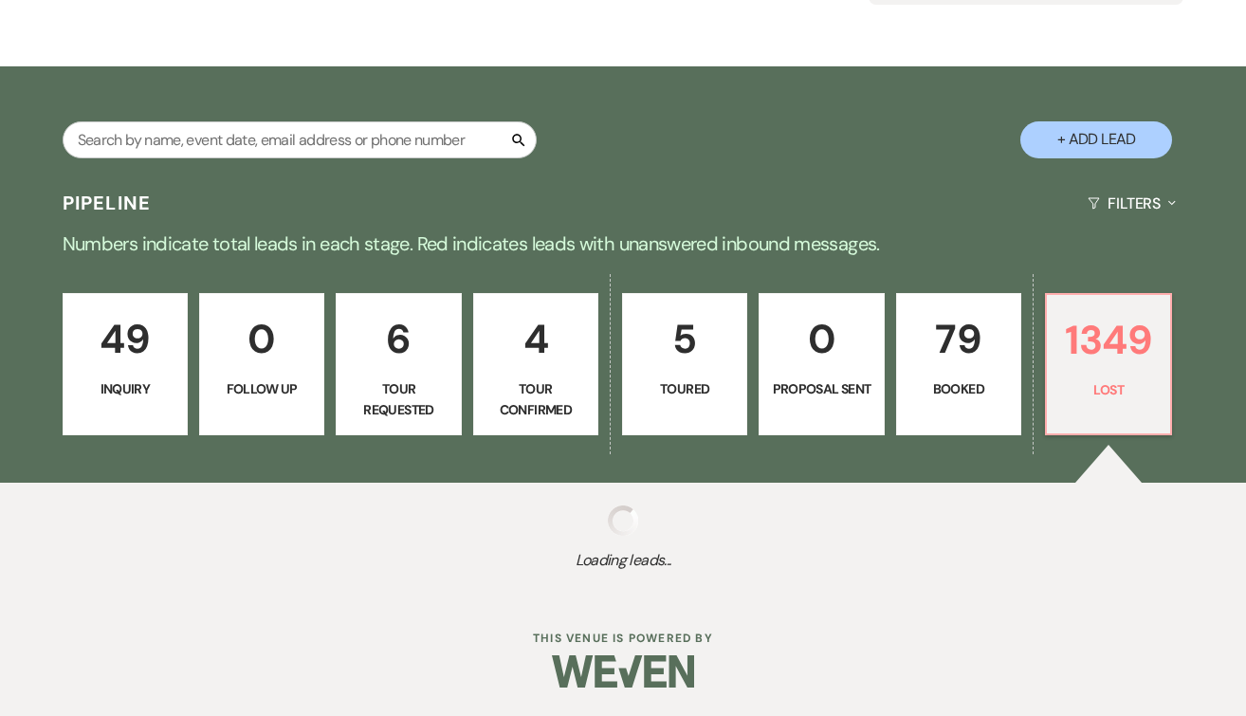
select select "5"
select select "8"
select select "5"
select select "8"
select select "5"
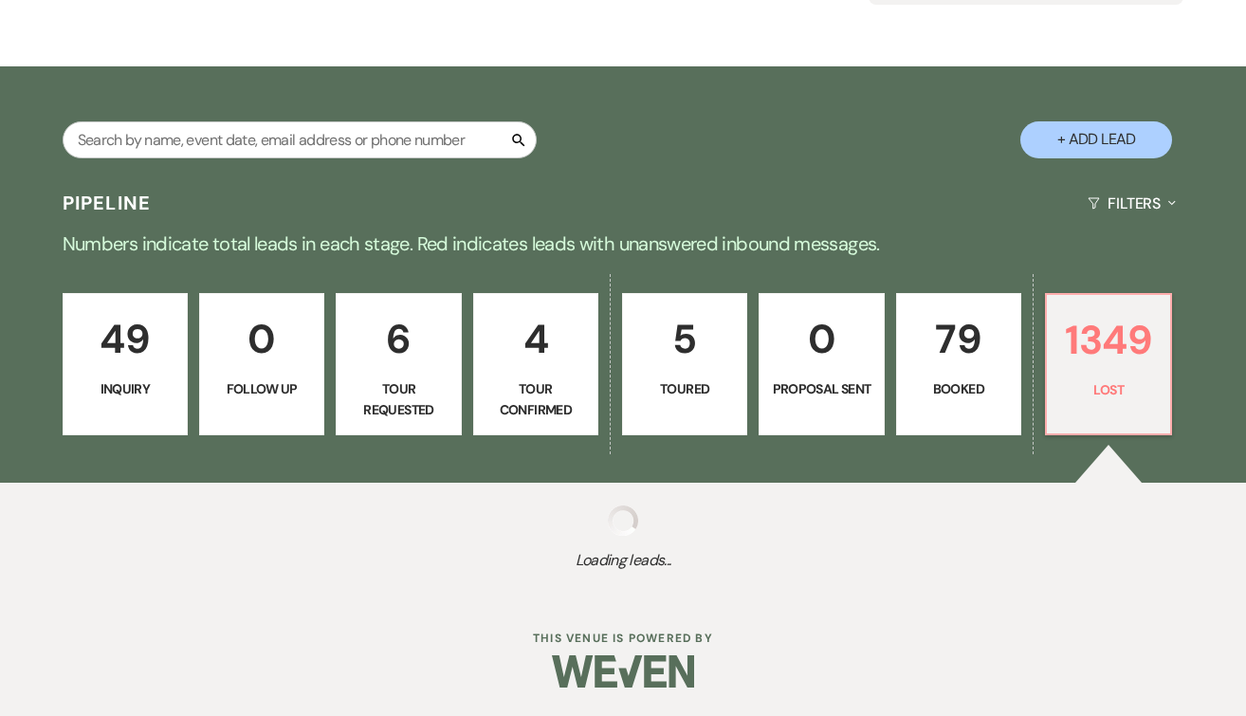
select select "8"
select select "5"
select select "8"
select select "10"
select select "8"
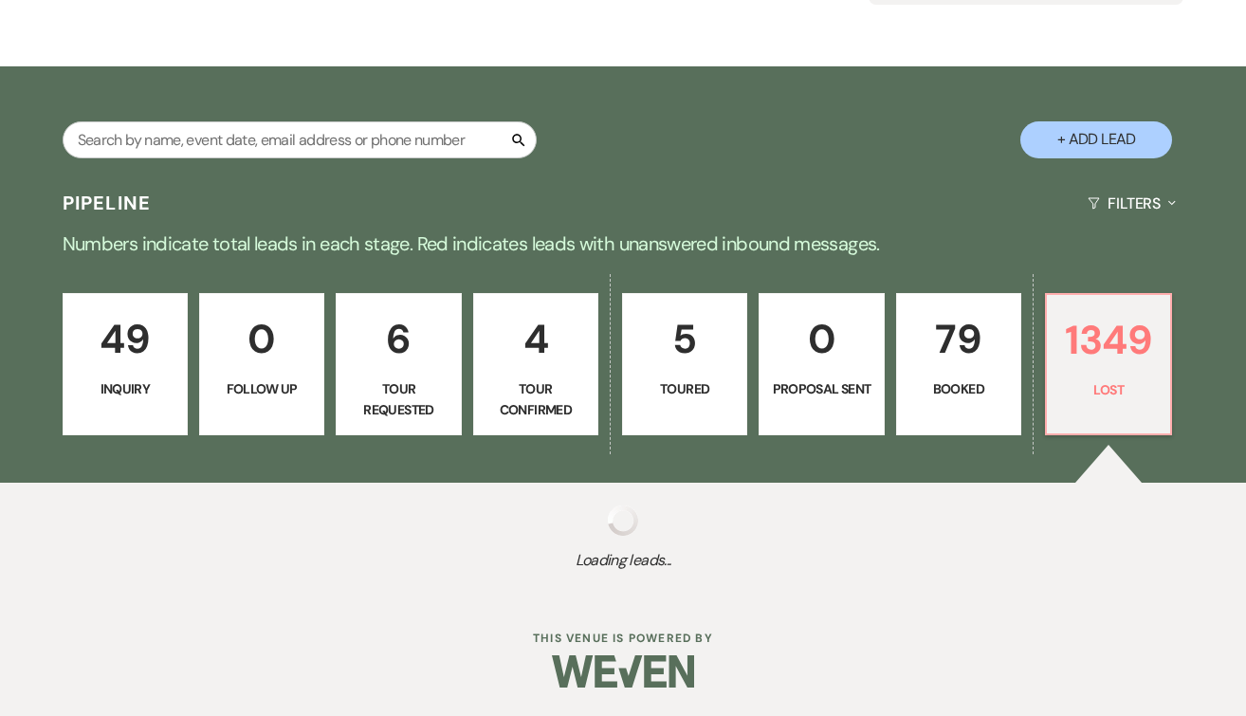
select select "5"
select select "8"
select select "5"
select select "8"
select select "5"
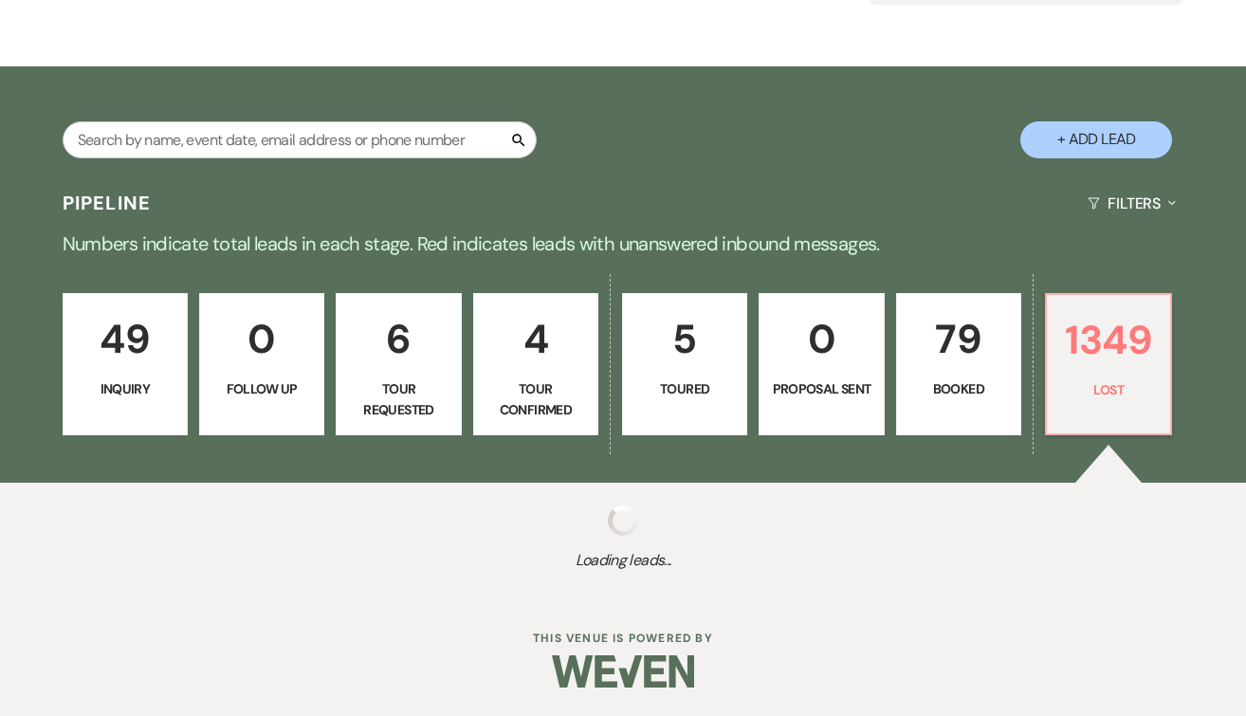
select select "8"
select select "5"
select select "8"
select select "10"
select select "8"
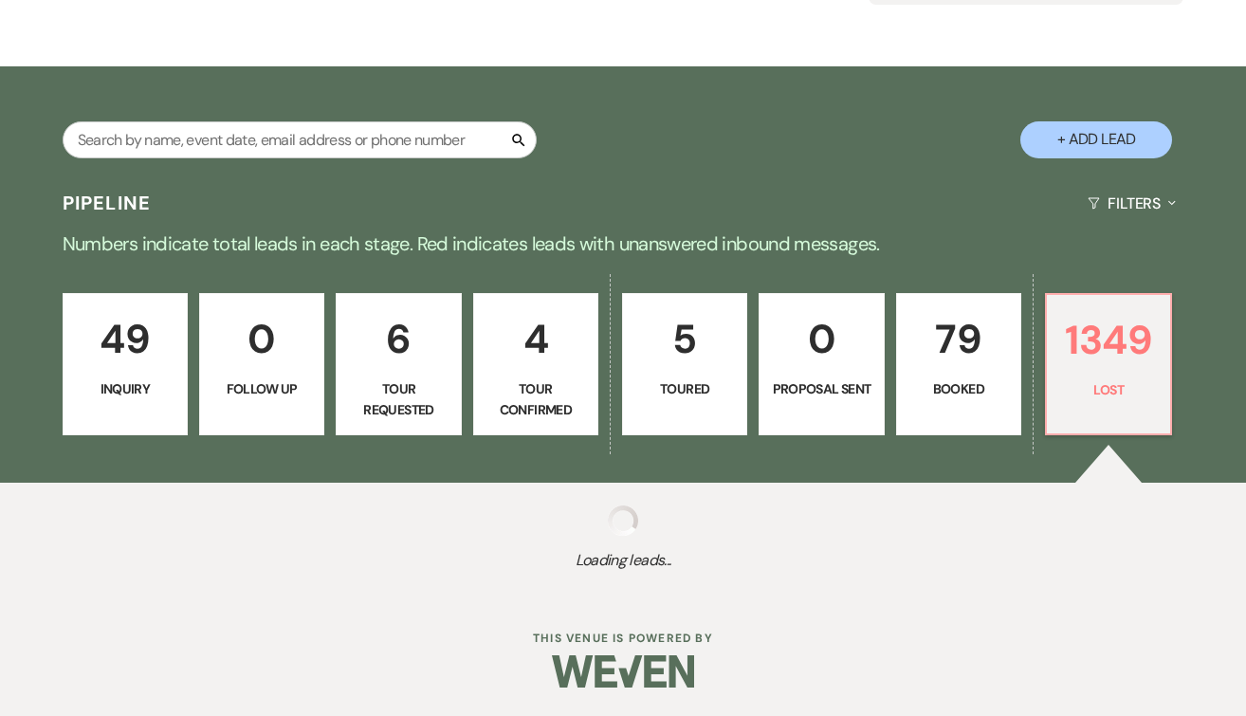
select select "5"
select select "8"
select select "5"
select select "8"
select select "5"
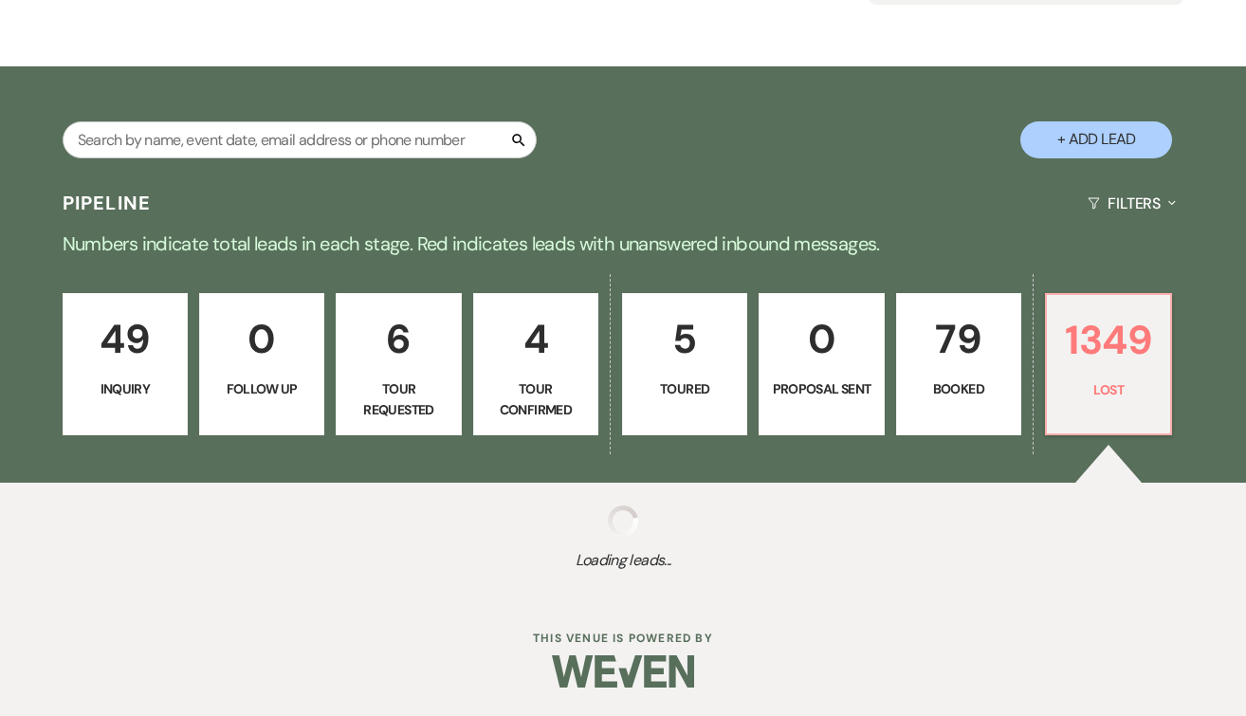
select select "8"
select select "6"
select select "8"
select select "5"
select select "8"
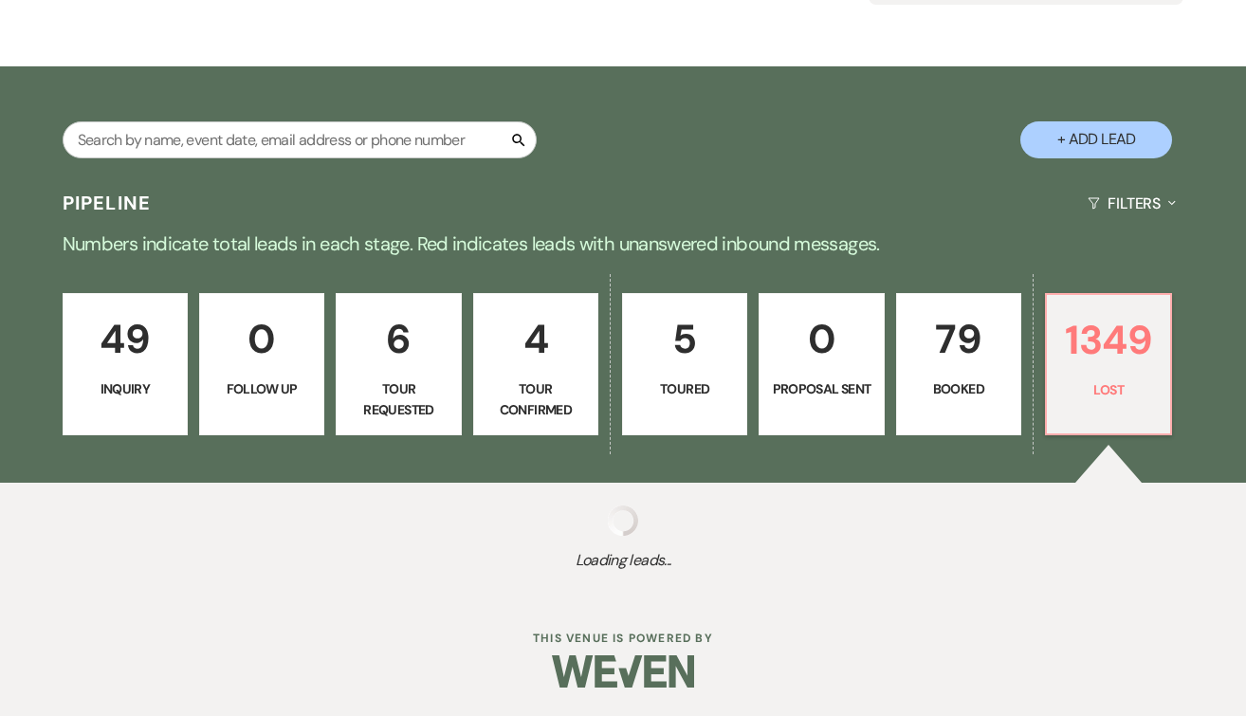
select select "6"
select select "8"
select select "5"
select select "8"
select select "5"
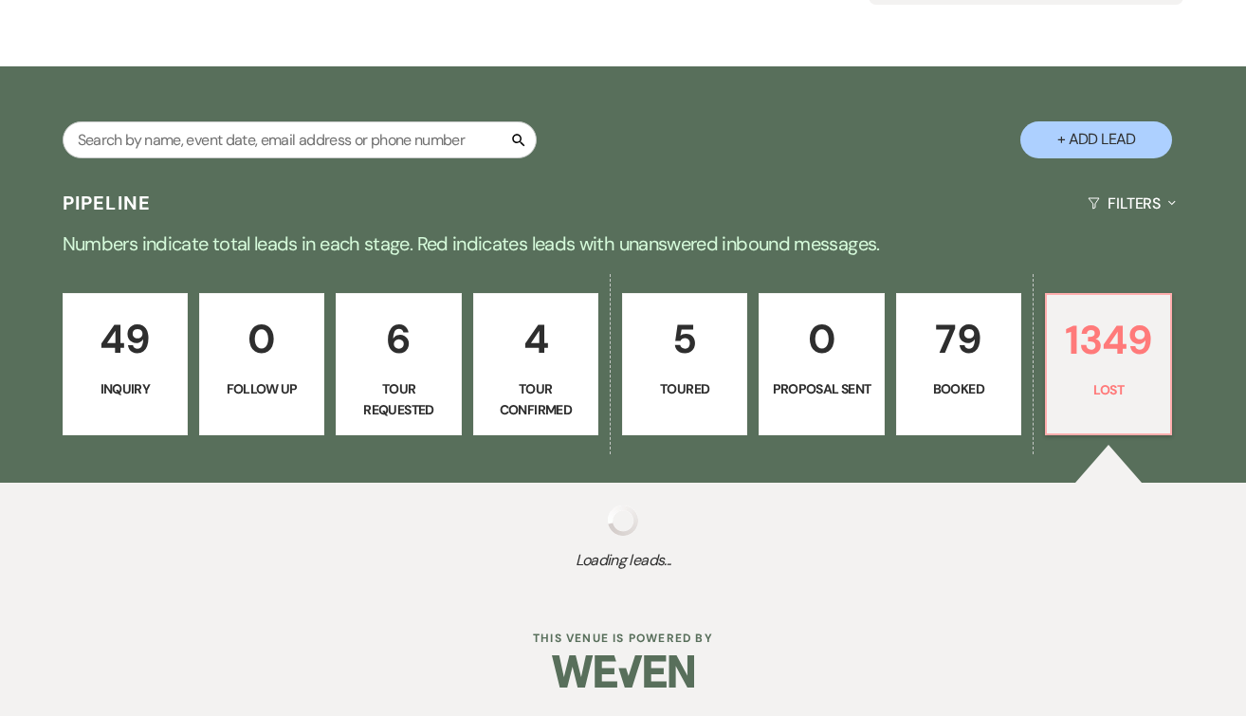
select select "8"
select select "6"
select select "8"
select select "5"
select select "8"
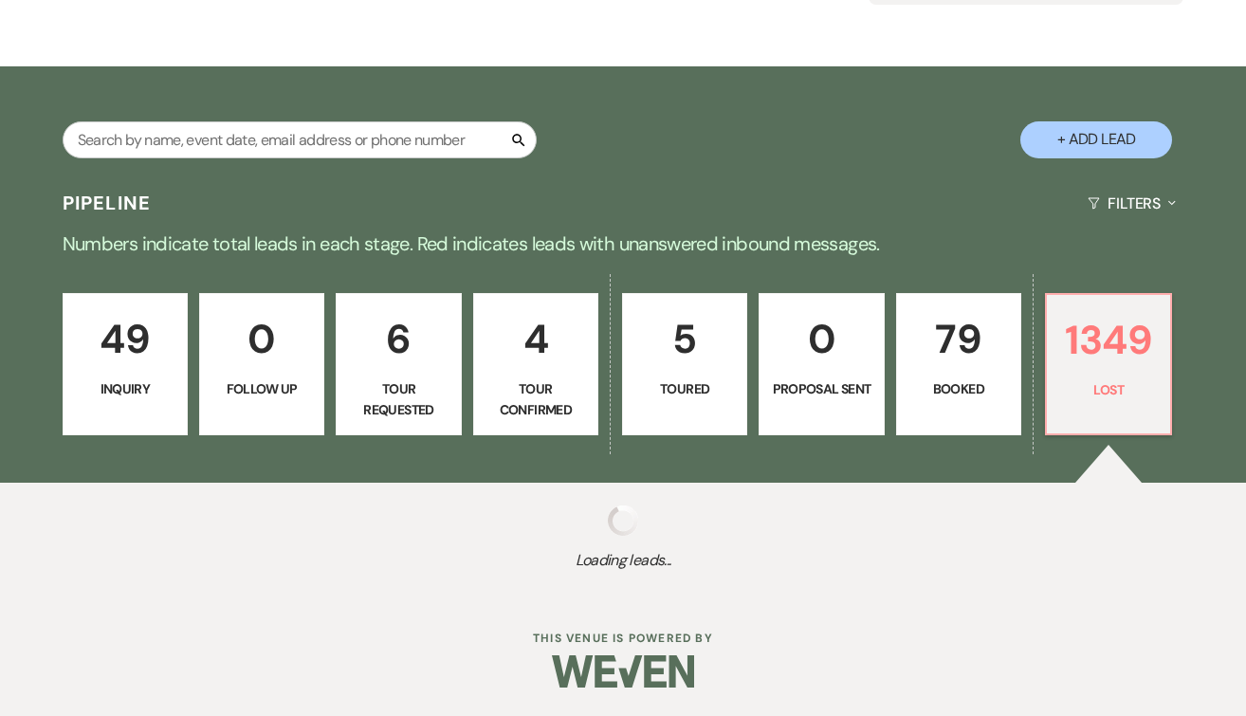
select select "5"
select select "8"
select select "6"
select select "8"
select select "5"
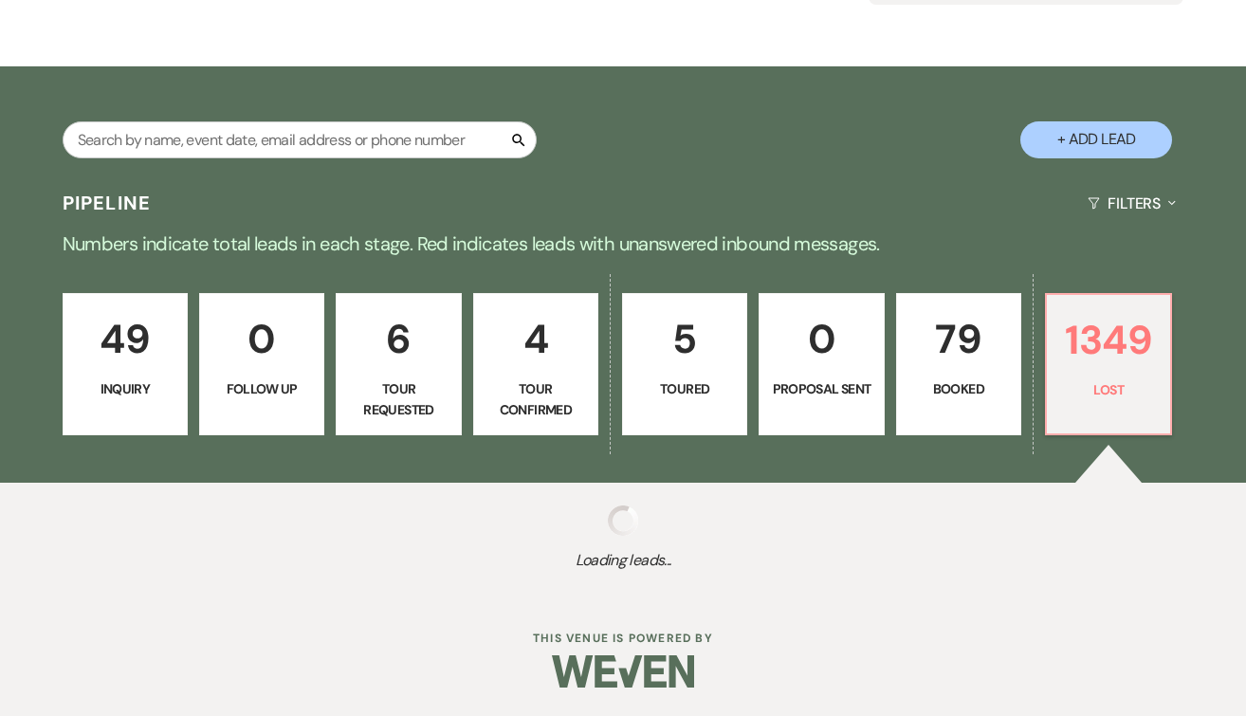
select select "8"
select select "5"
select select "8"
select select "5"
select select "8"
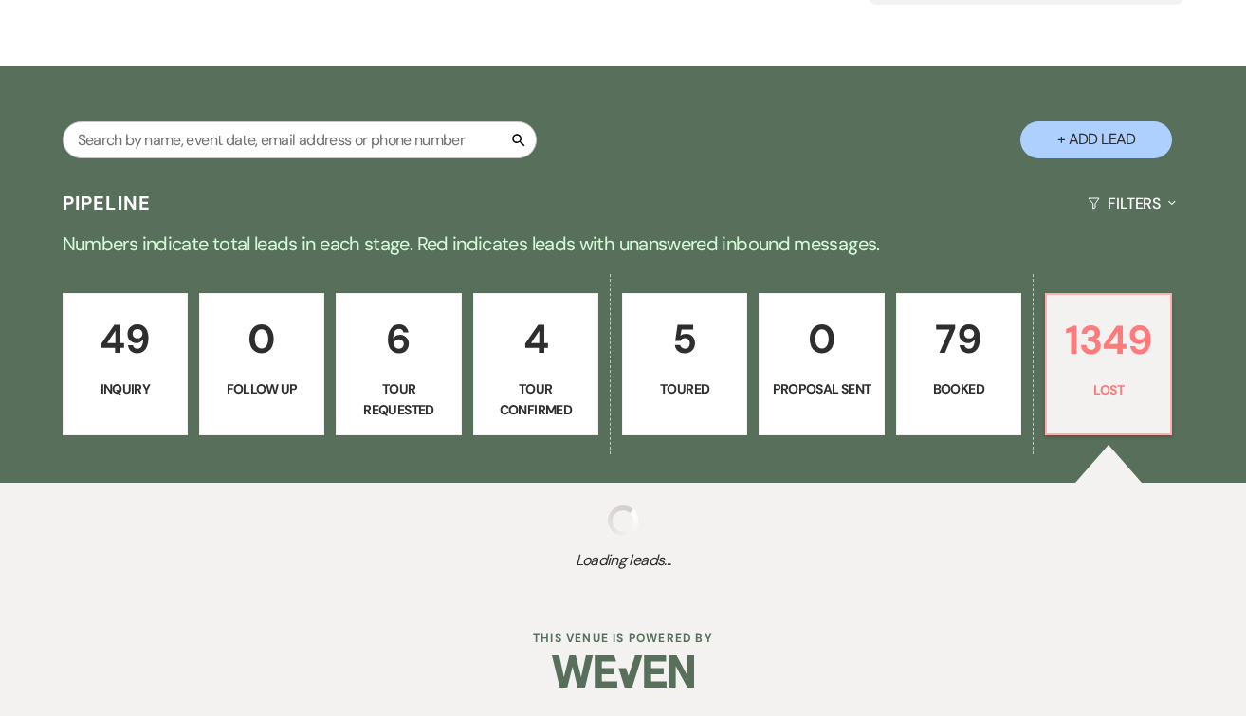
select select "5"
select select "8"
select select "5"
select select "8"
select select "5"
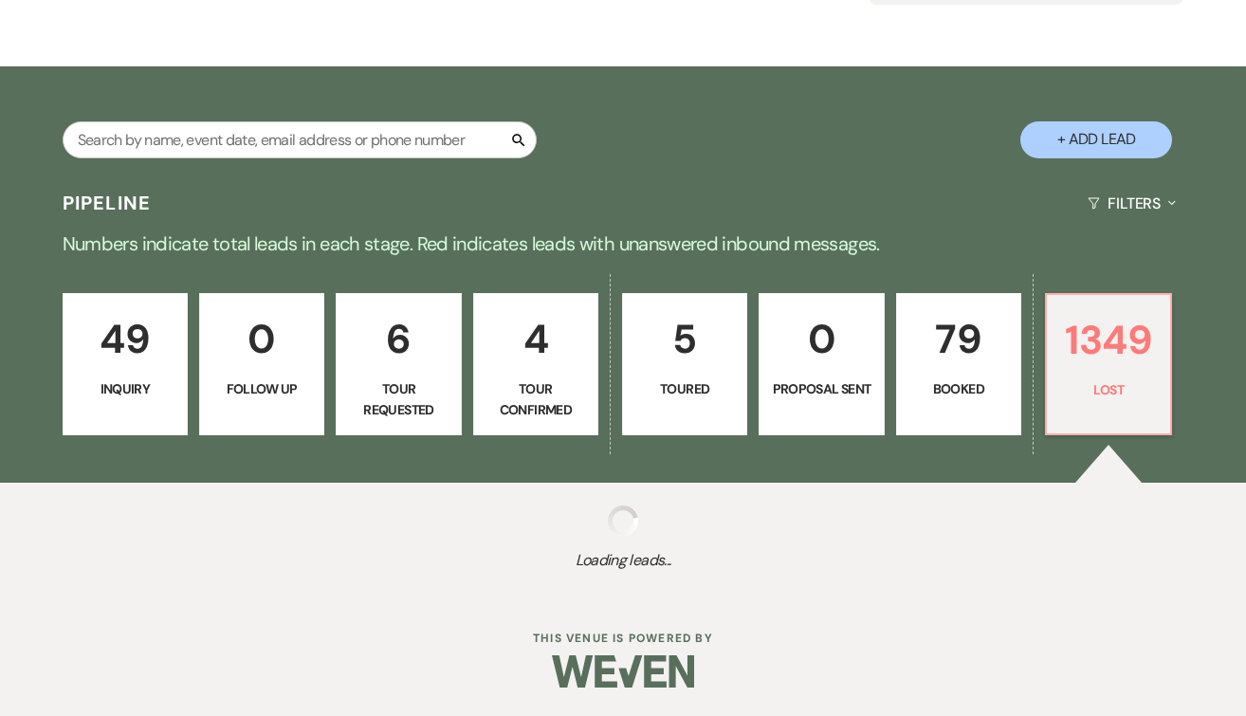
select select "8"
select select "5"
select select "8"
select select "5"
select select "8"
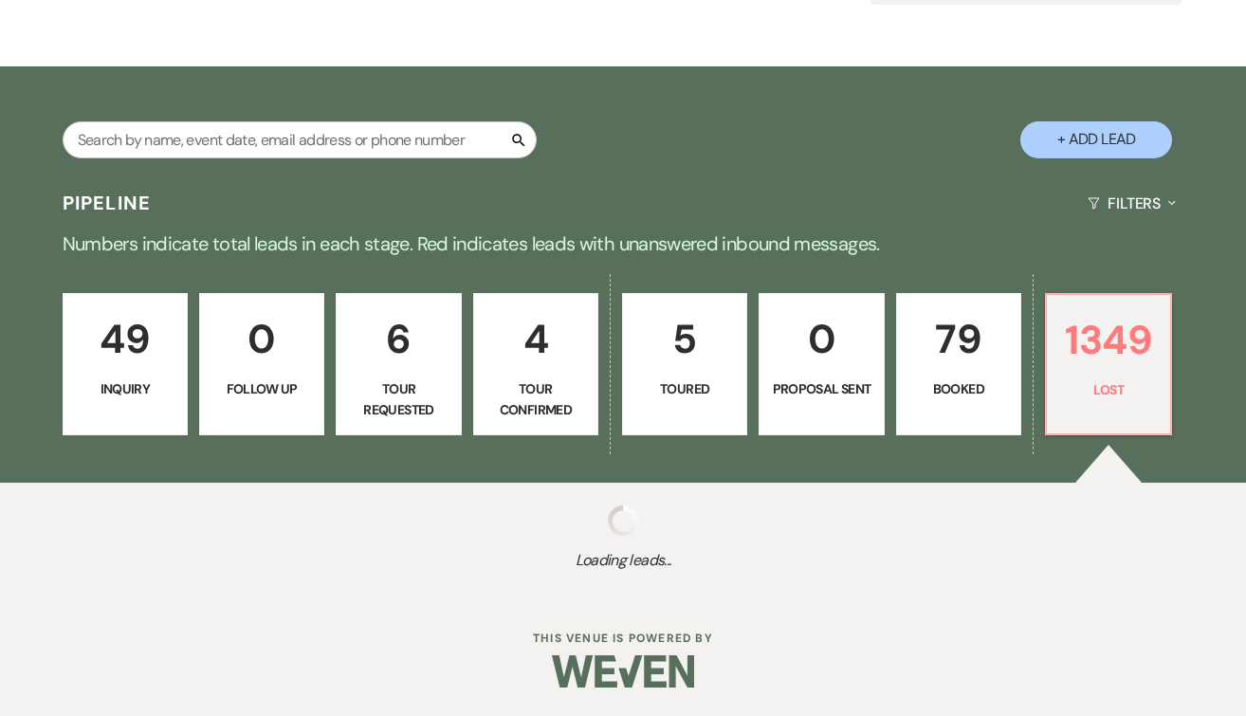
select select "5"
select select "8"
select select "5"
select select "8"
select select "6"
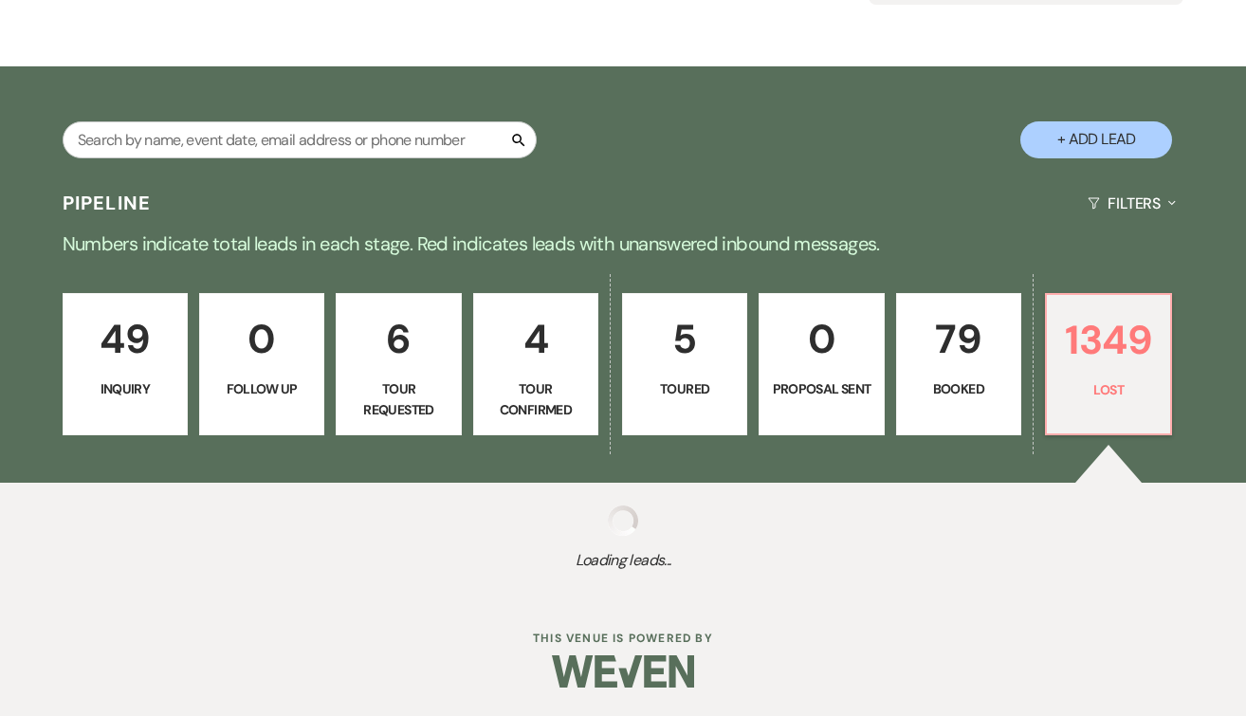
select select "8"
select select "5"
select select "8"
select select "5"
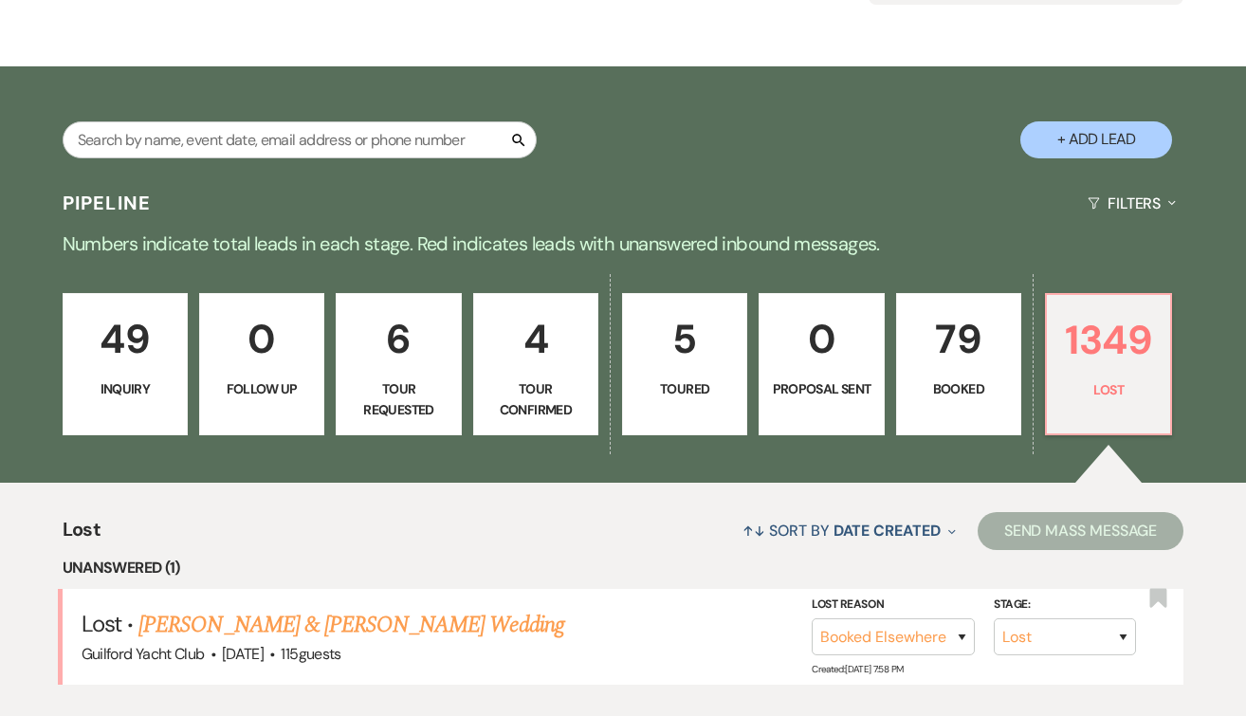
scroll to position [471, 0]
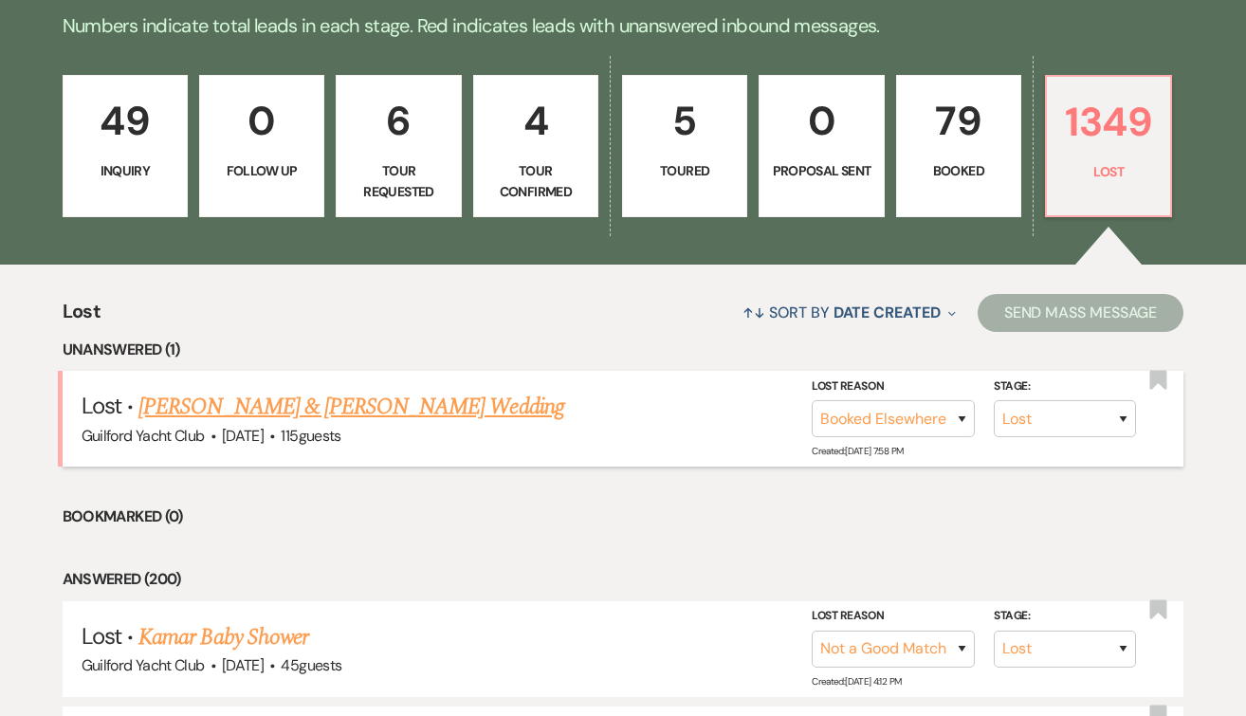
click at [401, 398] on link "[PERSON_NAME] & [PERSON_NAME] Wedding" at bounding box center [350, 407] width 425 height 34
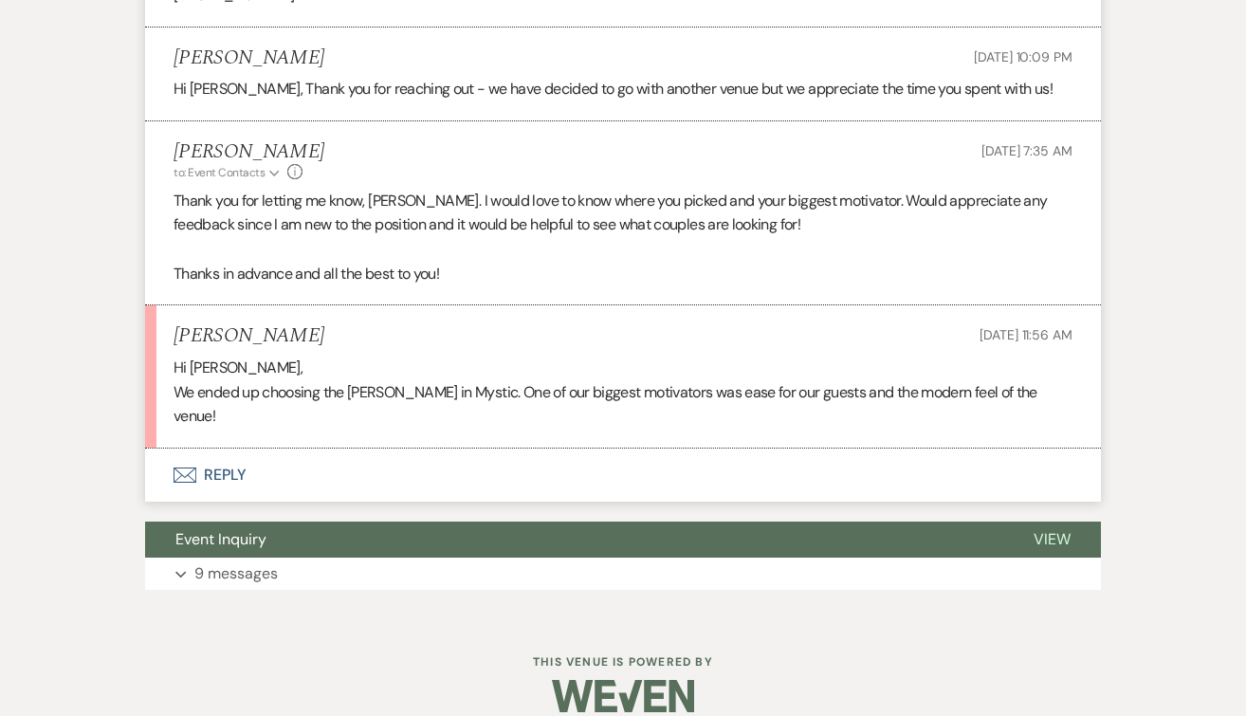
scroll to position [1828, 0]
click at [230, 450] on button "Envelope Reply" at bounding box center [623, 475] width 956 height 53
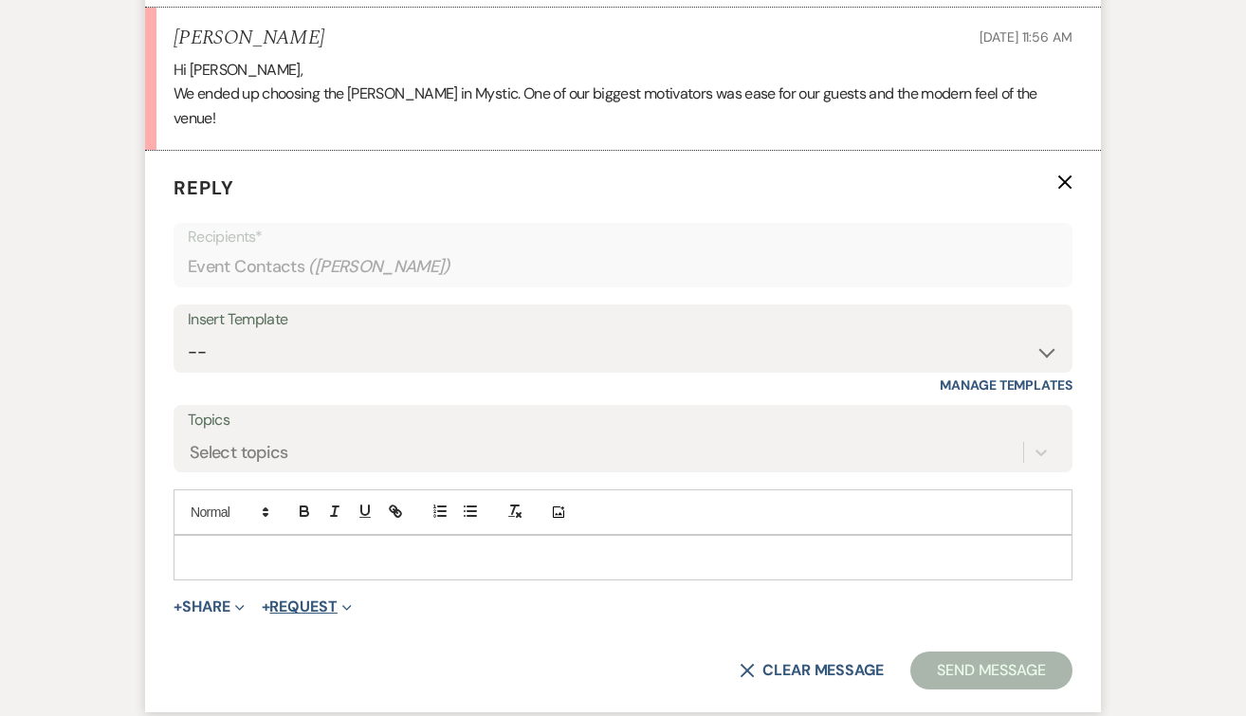
scroll to position [2174, 0]
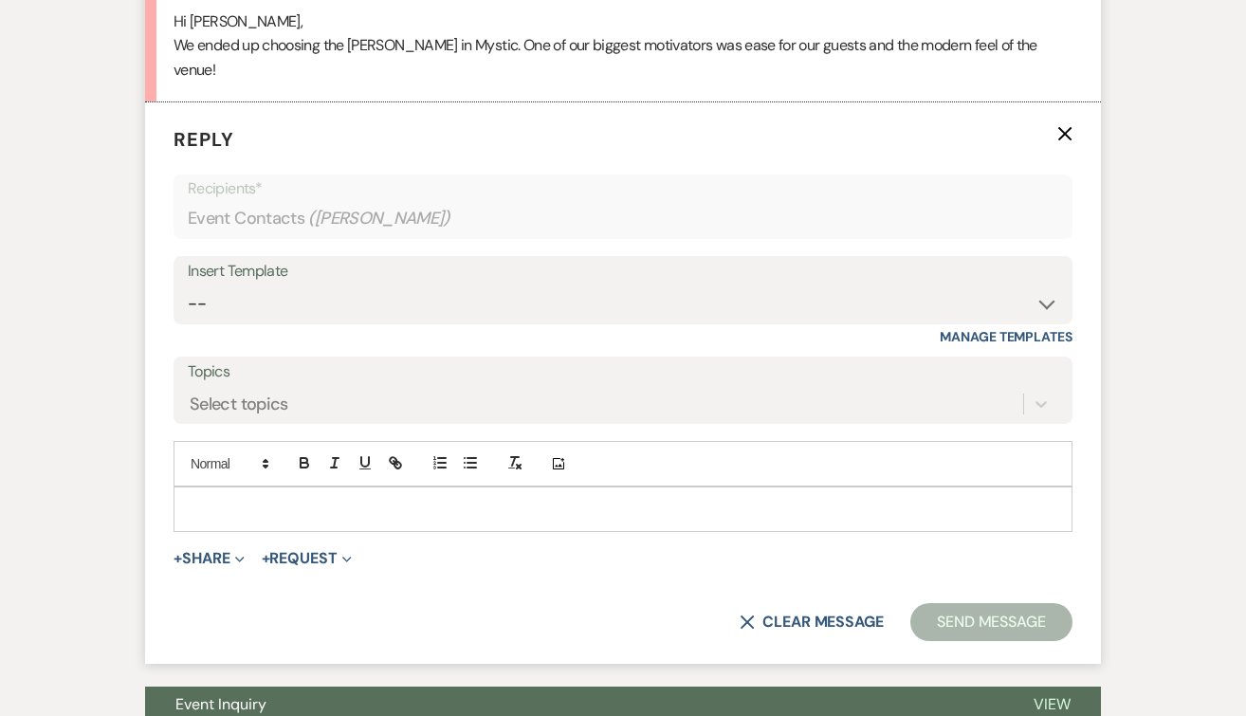
click at [252, 499] on p at bounding box center [623, 509] width 869 height 21
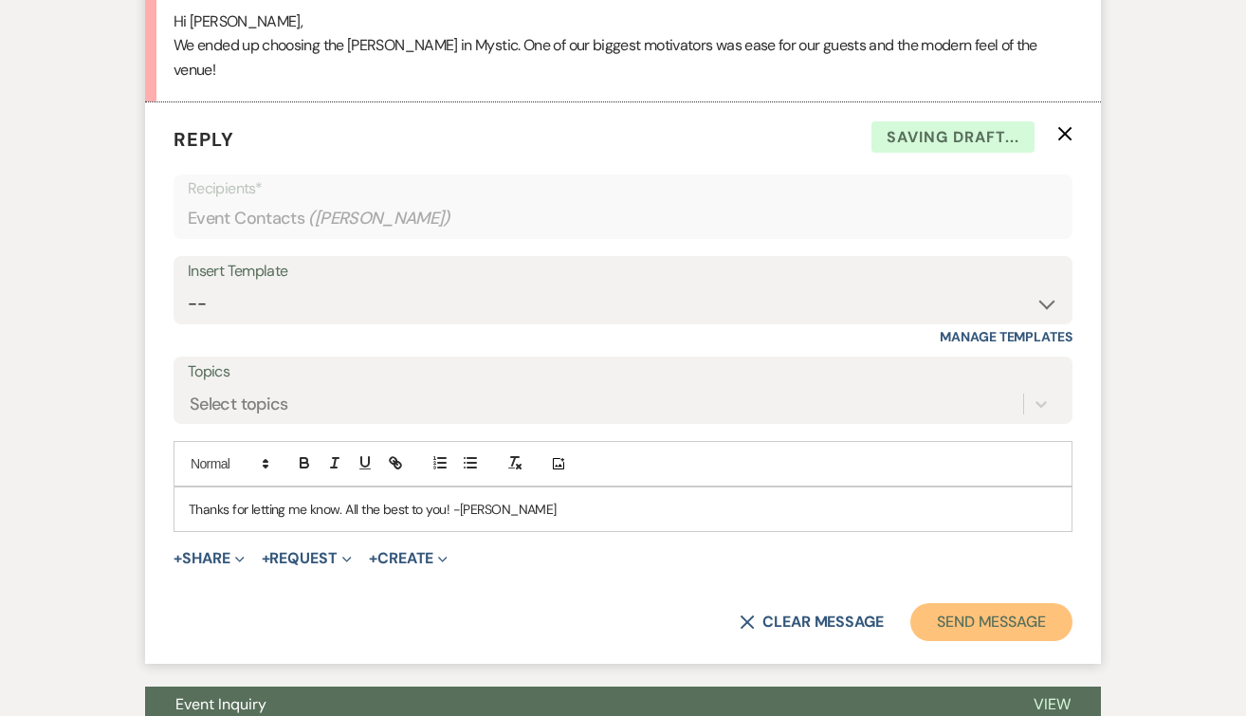
click at [1007, 603] on button "Send Message" at bounding box center [991, 622] width 162 height 38
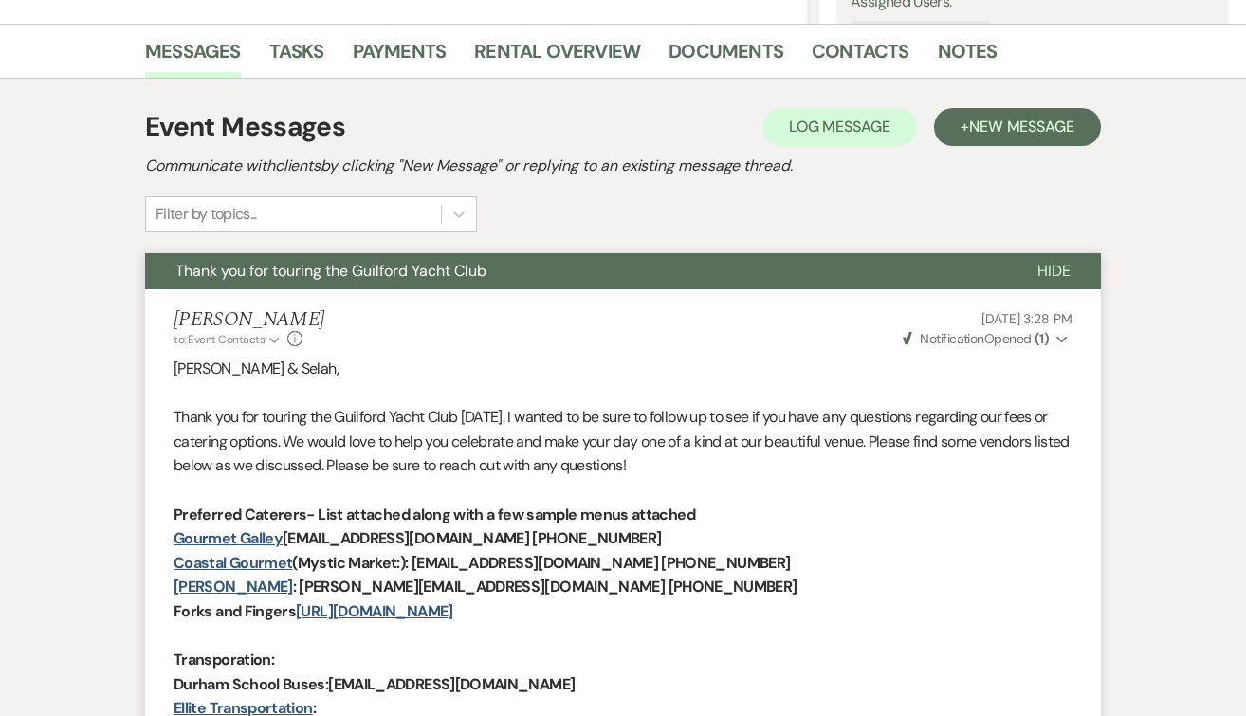
scroll to position [0, 0]
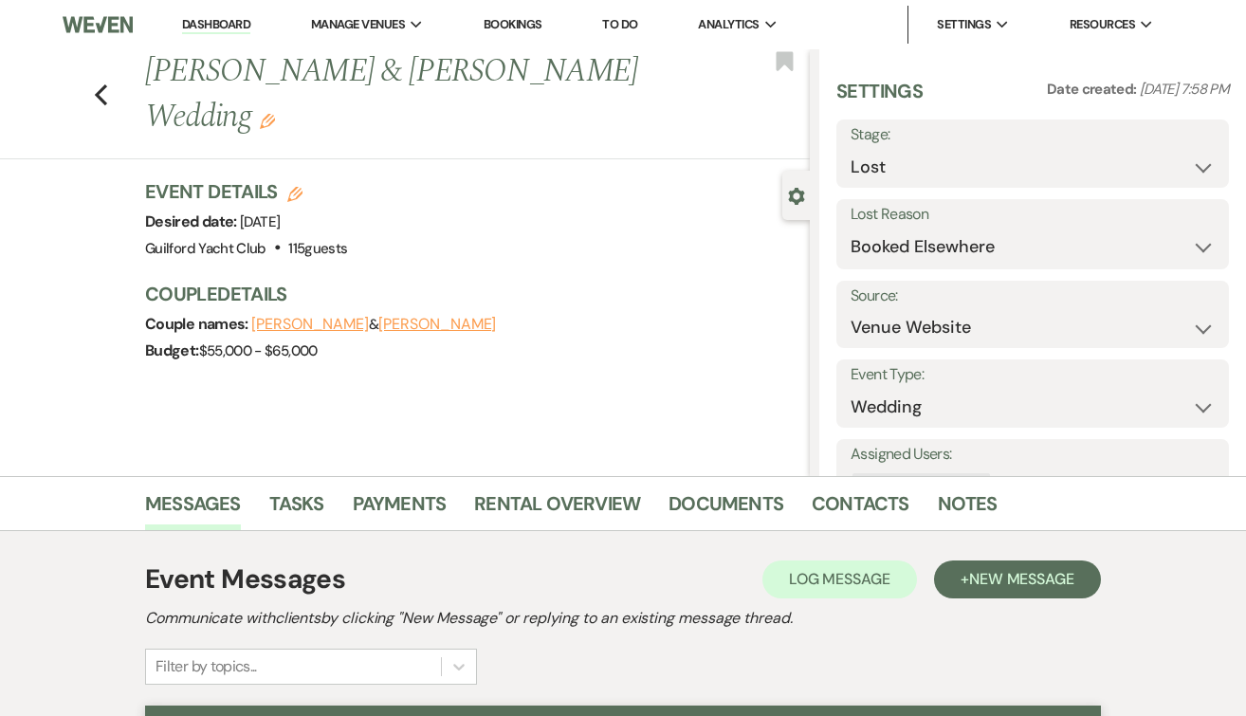
click at [91, 95] on div "Previous [PERSON_NAME] & [PERSON_NAME] Wedding Edit Bookmark" at bounding box center [400, 104] width 819 height 110
click at [103, 95] on icon "Previous" at bounding box center [101, 94] width 14 height 23
